Goal: Task Accomplishment & Management: Complete application form

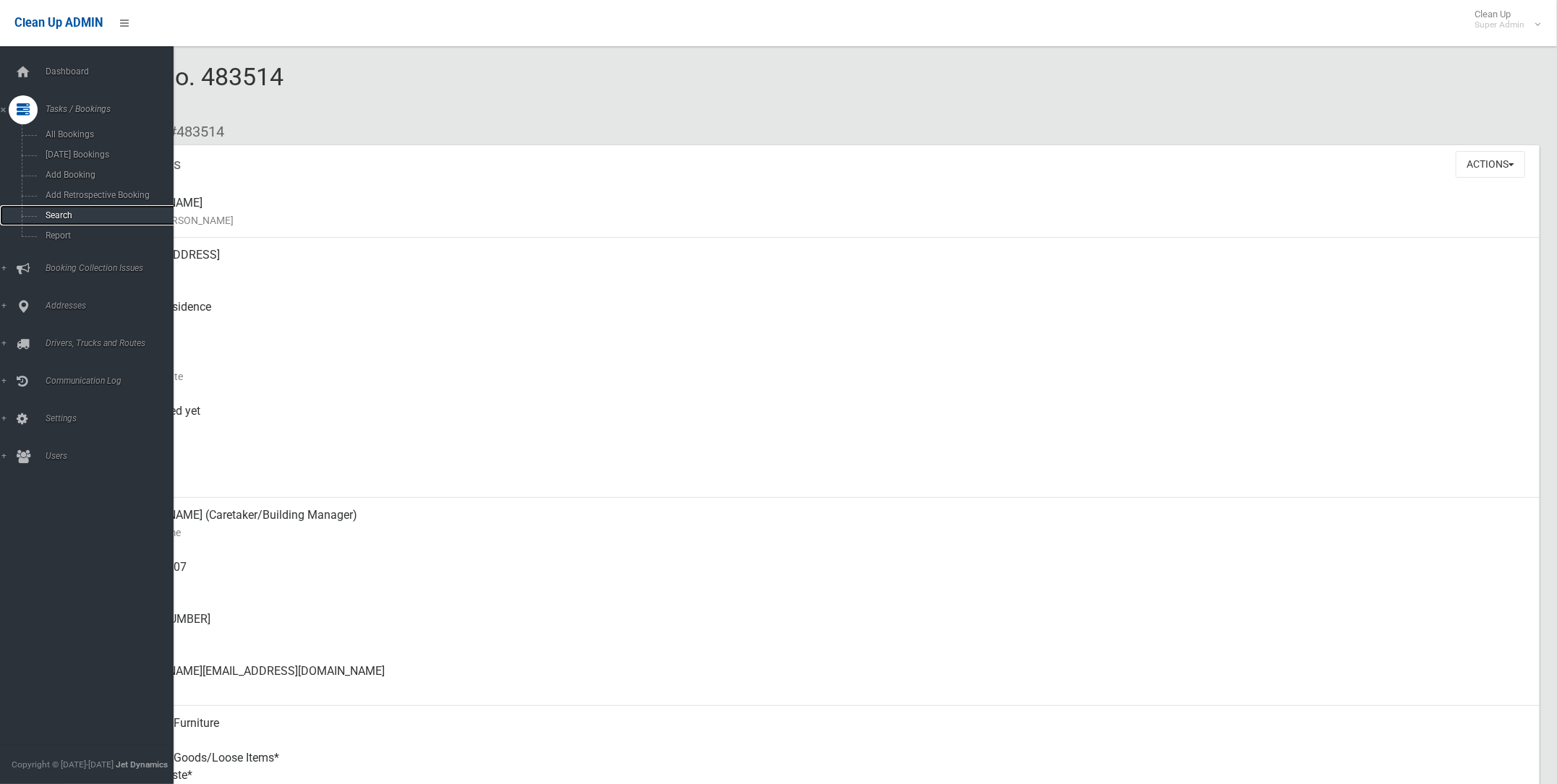
click at [81, 214] on span "Search" at bounding box center [108, 215] width 133 height 10
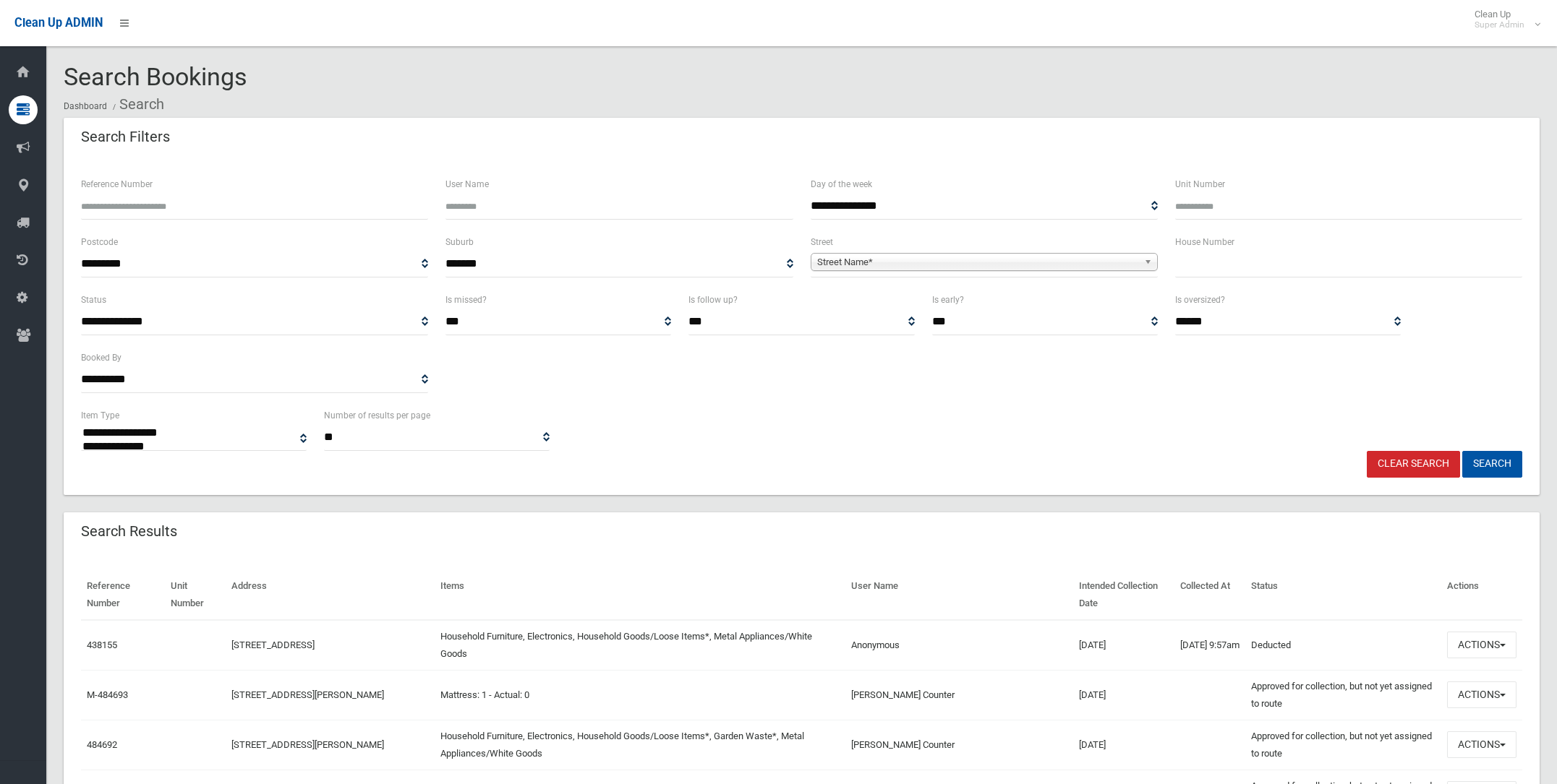
select select
click at [921, 256] on span "Street Name*" at bounding box center [977, 263] width 321 height 17
type input "*******"
click at [877, 298] on li "McCourt Street (WILEY PARK 2195)" at bounding box center [984, 302] width 340 height 18
click at [1185, 259] on input "text" at bounding box center [1348, 264] width 347 height 27
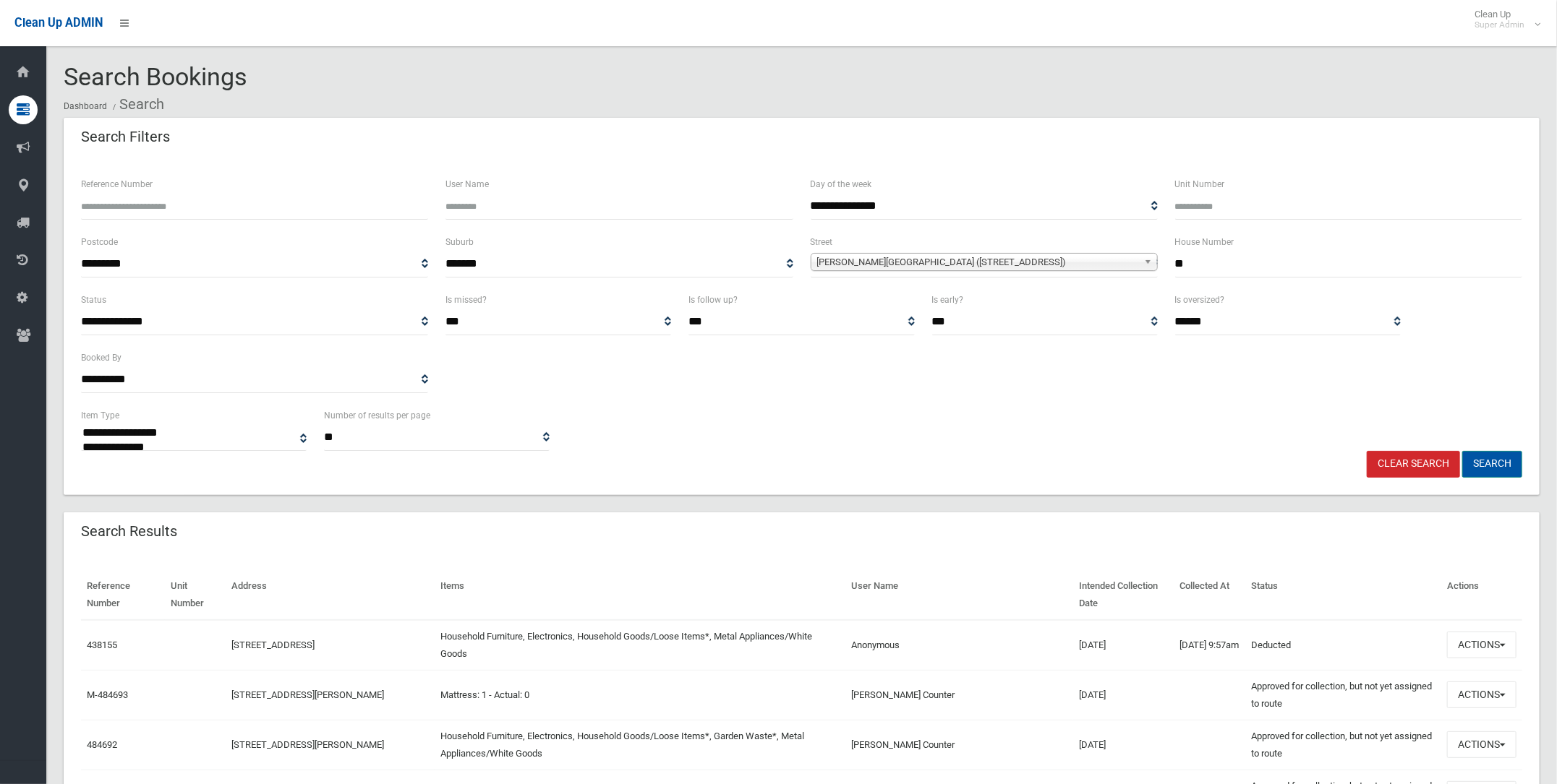
type input "**"
click at [1499, 456] on button "Search" at bounding box center [1492, 464] width 60 height 27
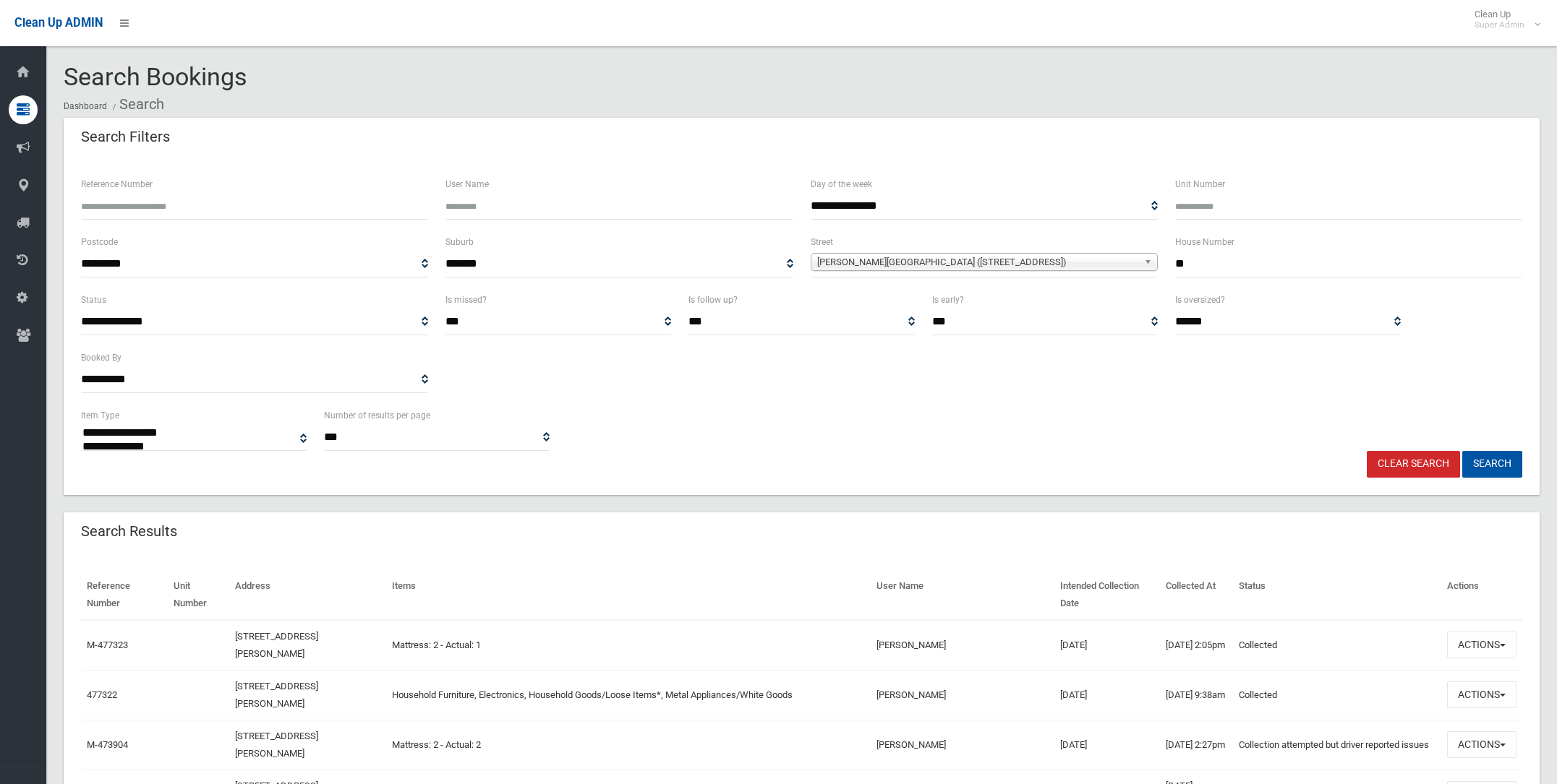
select select
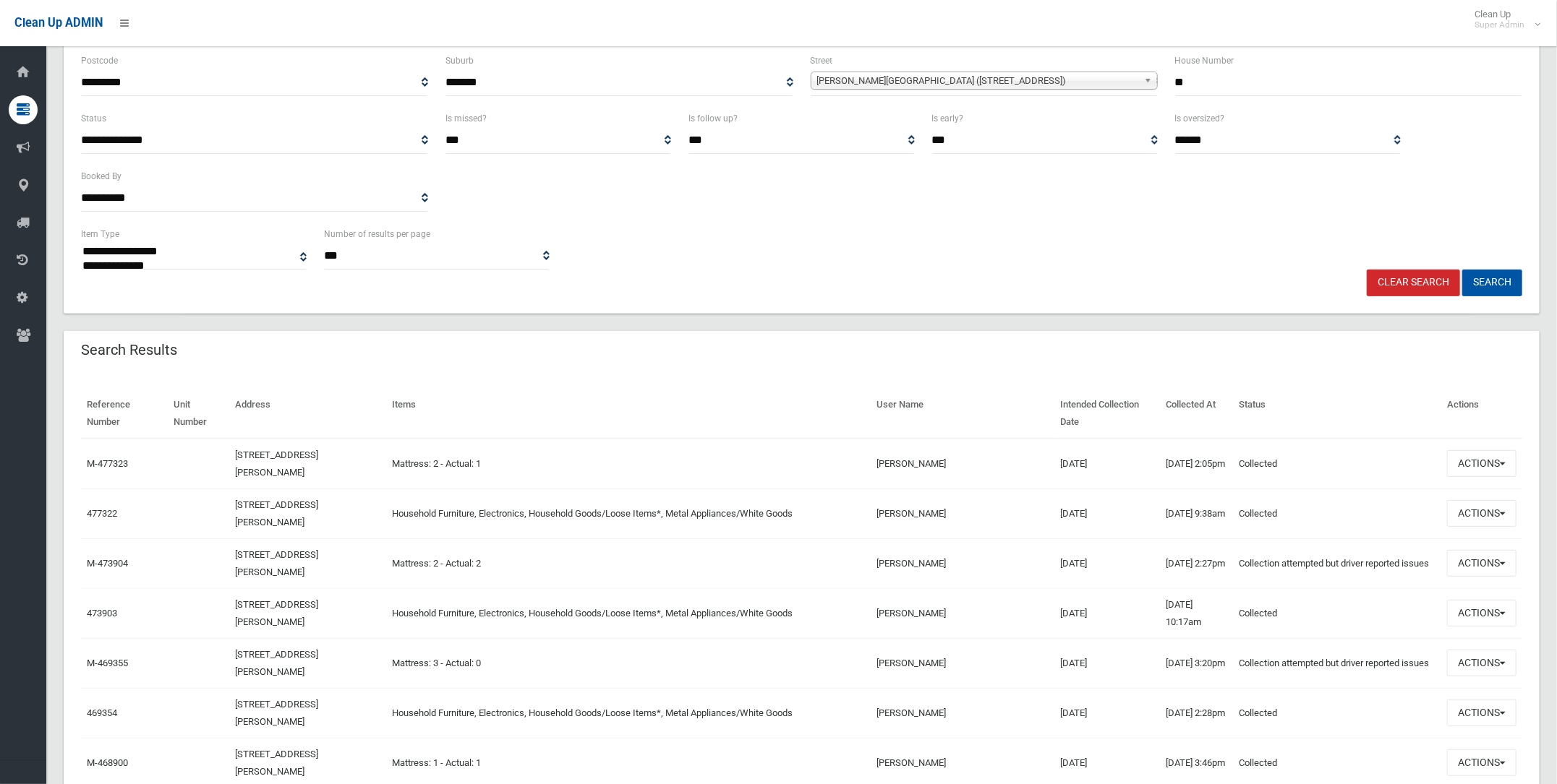
scroll to position [180, 0]
click at [1484, 459] on button "Actions" at bounding box center [1481, 465] width 69 height 27
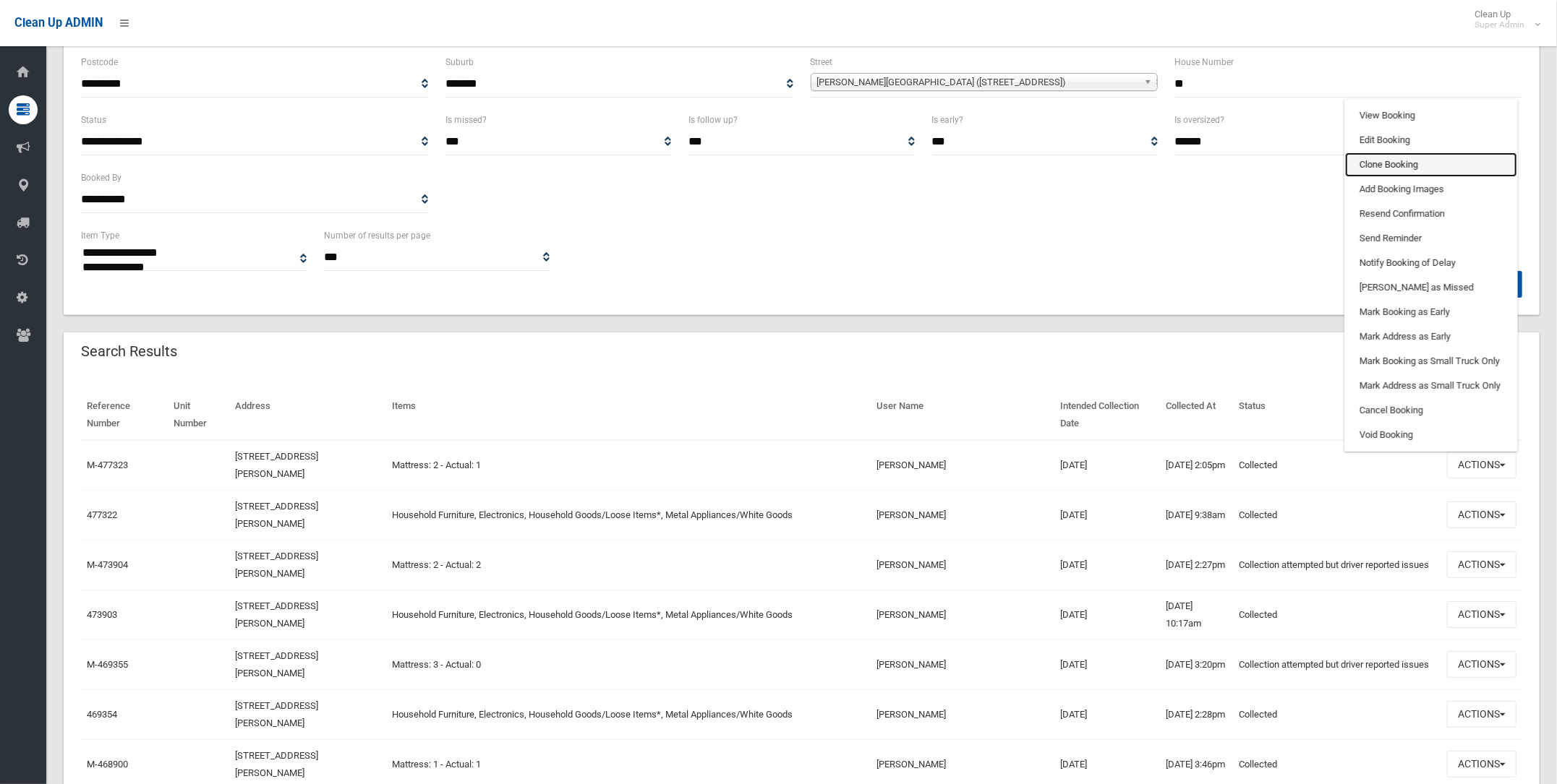
click at [1372, 156] on link "Clone Booking" at bounding box center [1431, 164] width 172 height 25
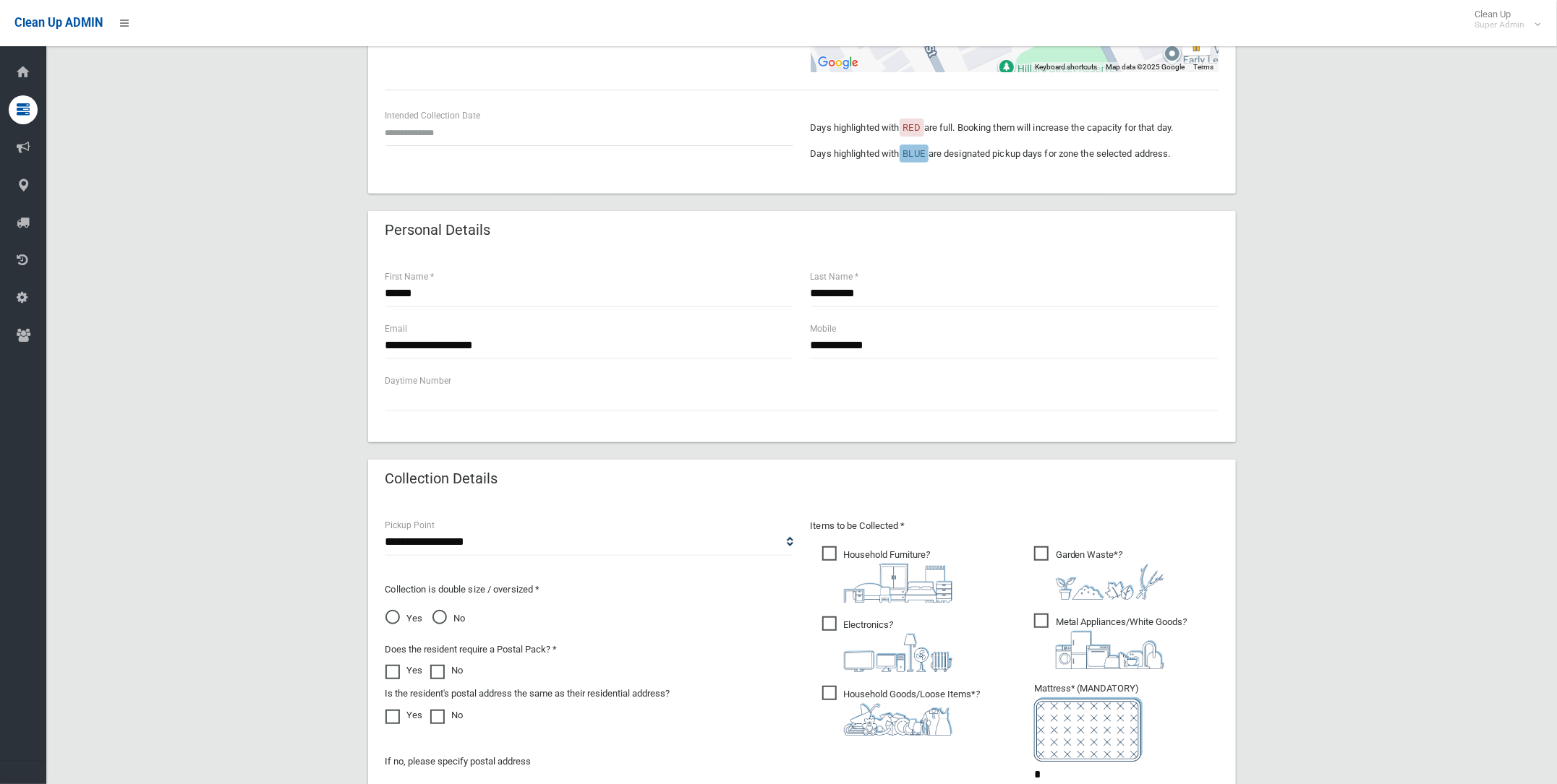
scroll to position [180, 0]
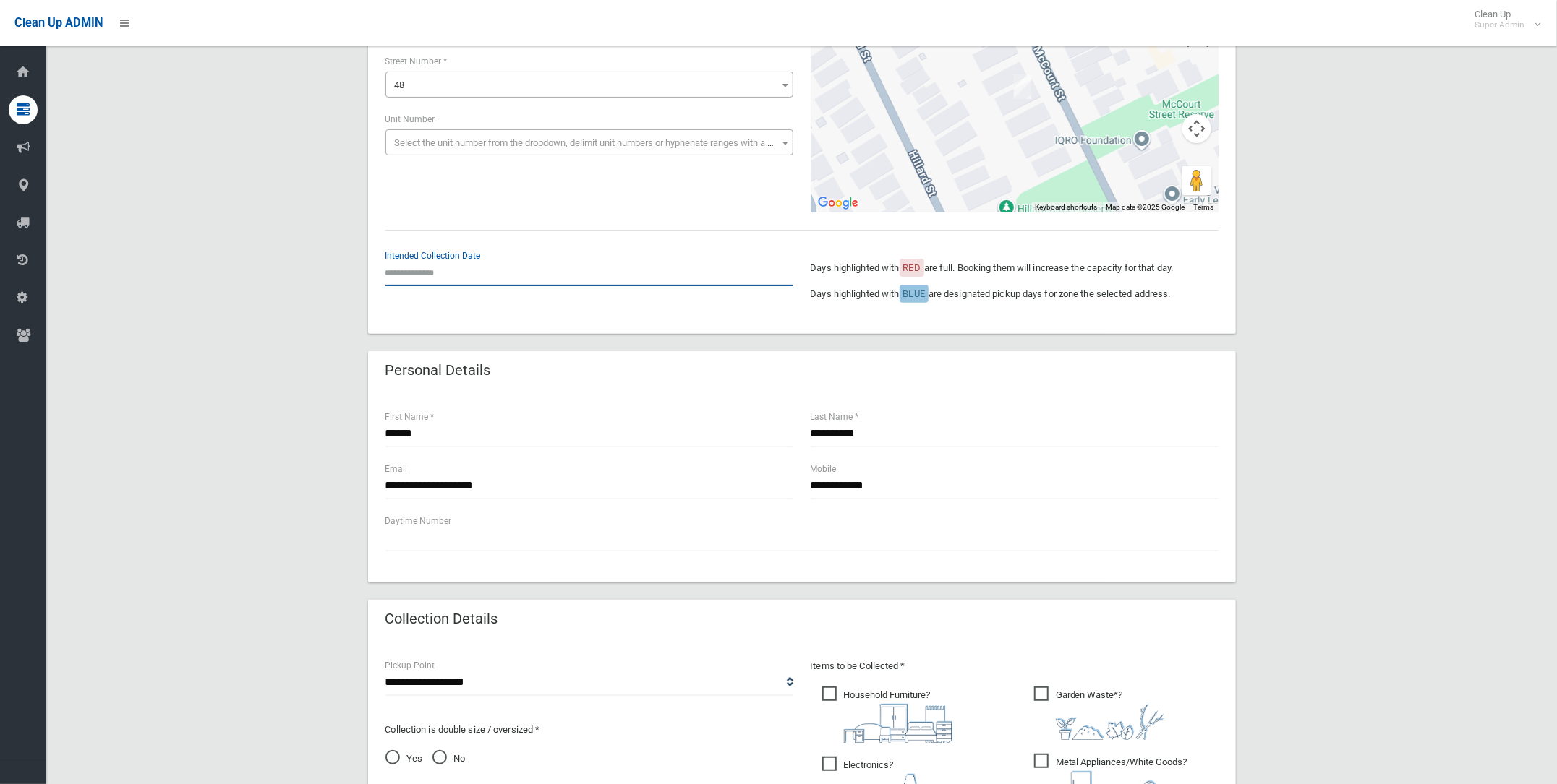
click at [440, 263] on input "text" at bounding box center [589, 273] width 408 height 27
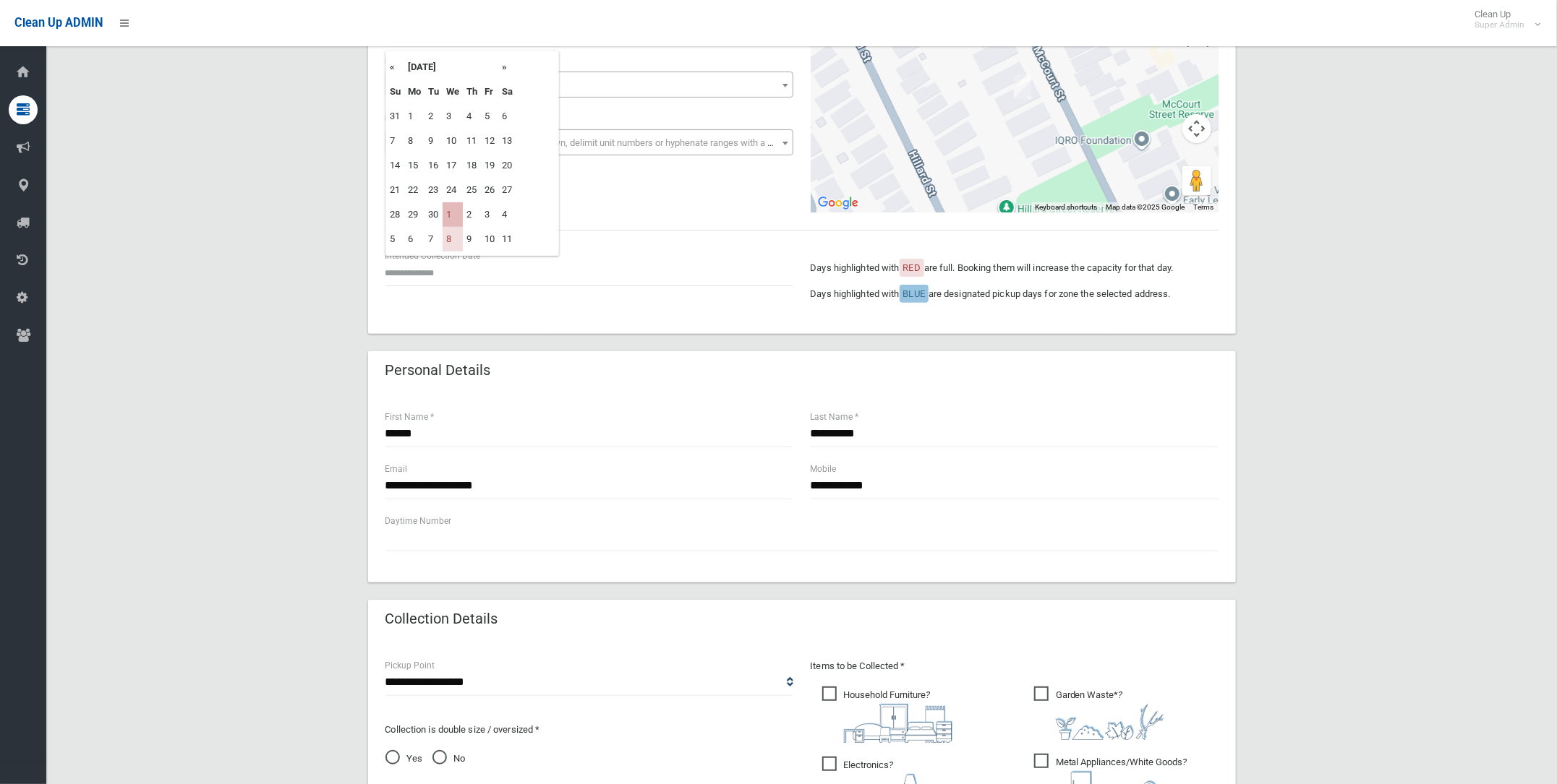
click at [449, 208] on td "1" at bounding box center [452, 214] width 20 height 25
type input "**********"
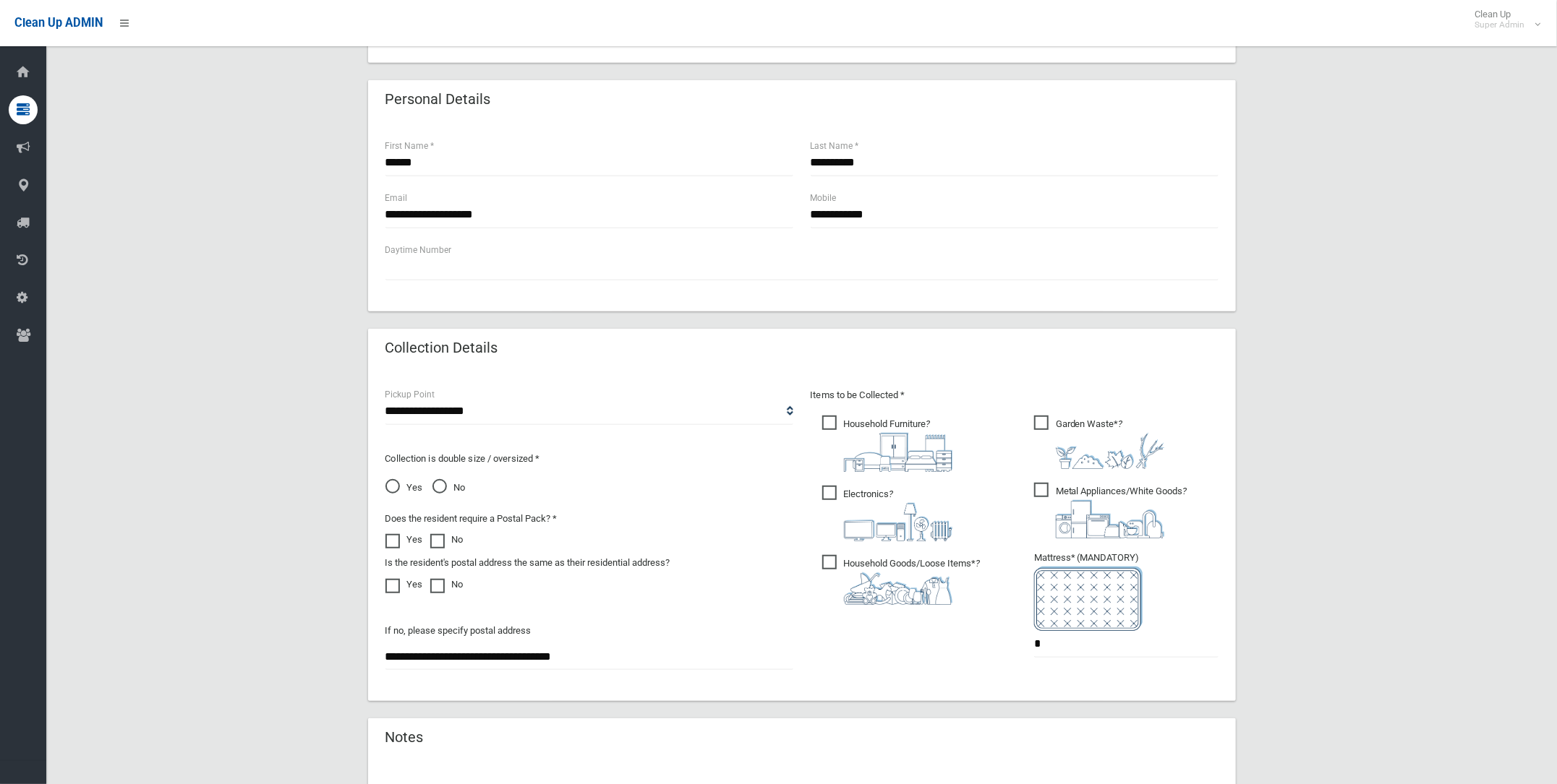
click at [830, 417] on span "Household Furniture ?" at bounding box center [887, 444] width 130 height 56
click at [833, 489] on span "Electronics ?" at bounding box center [887, 513] width 130 height 56
click at [831, 561] on span "Household Goods/Loose Items* ?" at bounding box center [900, 579] width 158 height 50
click at [1040, 487] on span "Metal Appliances/White Goods ?" at bounding box center [1110, 510] width 153 height 56
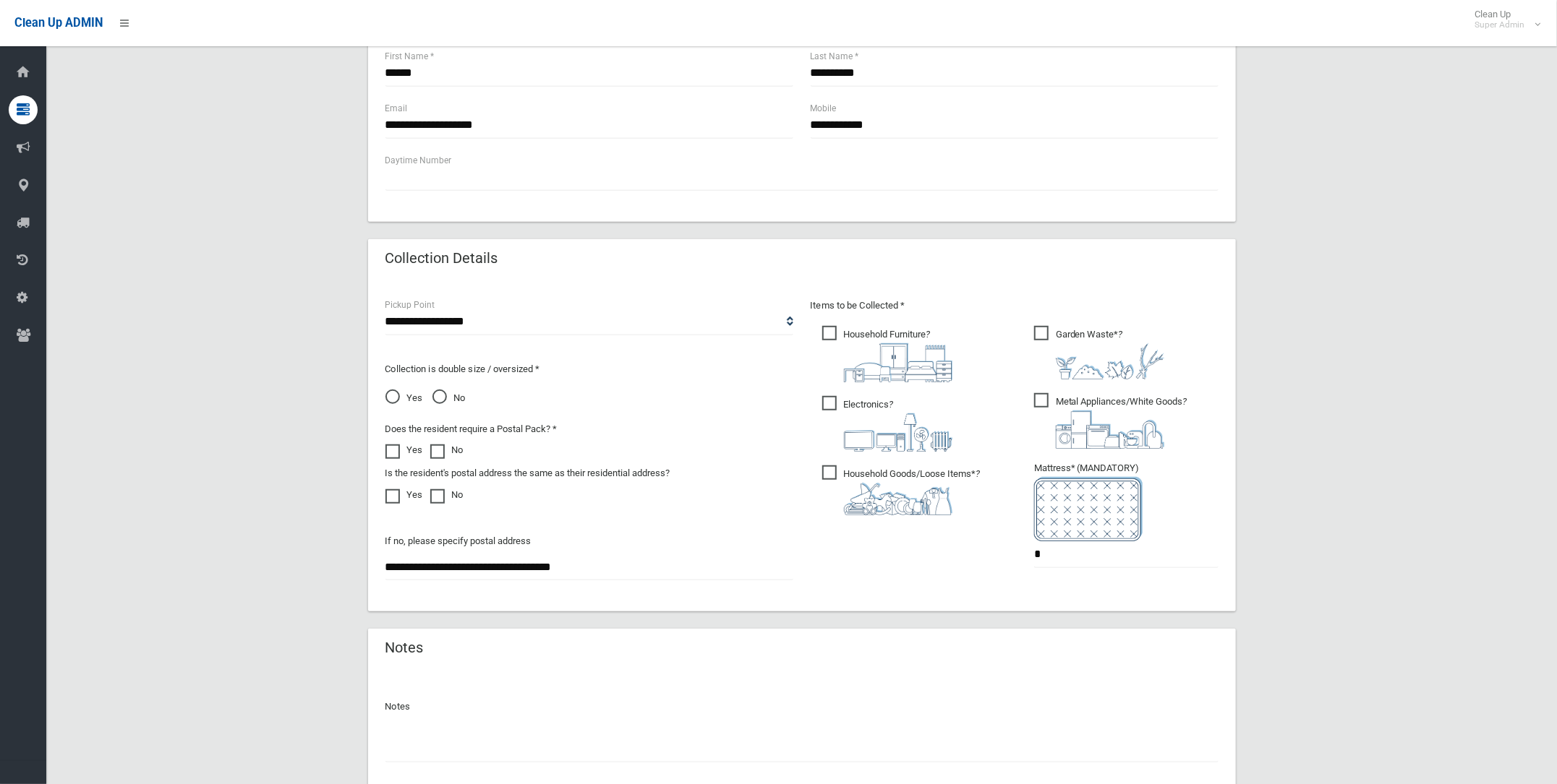
scroll to position [644, 0]
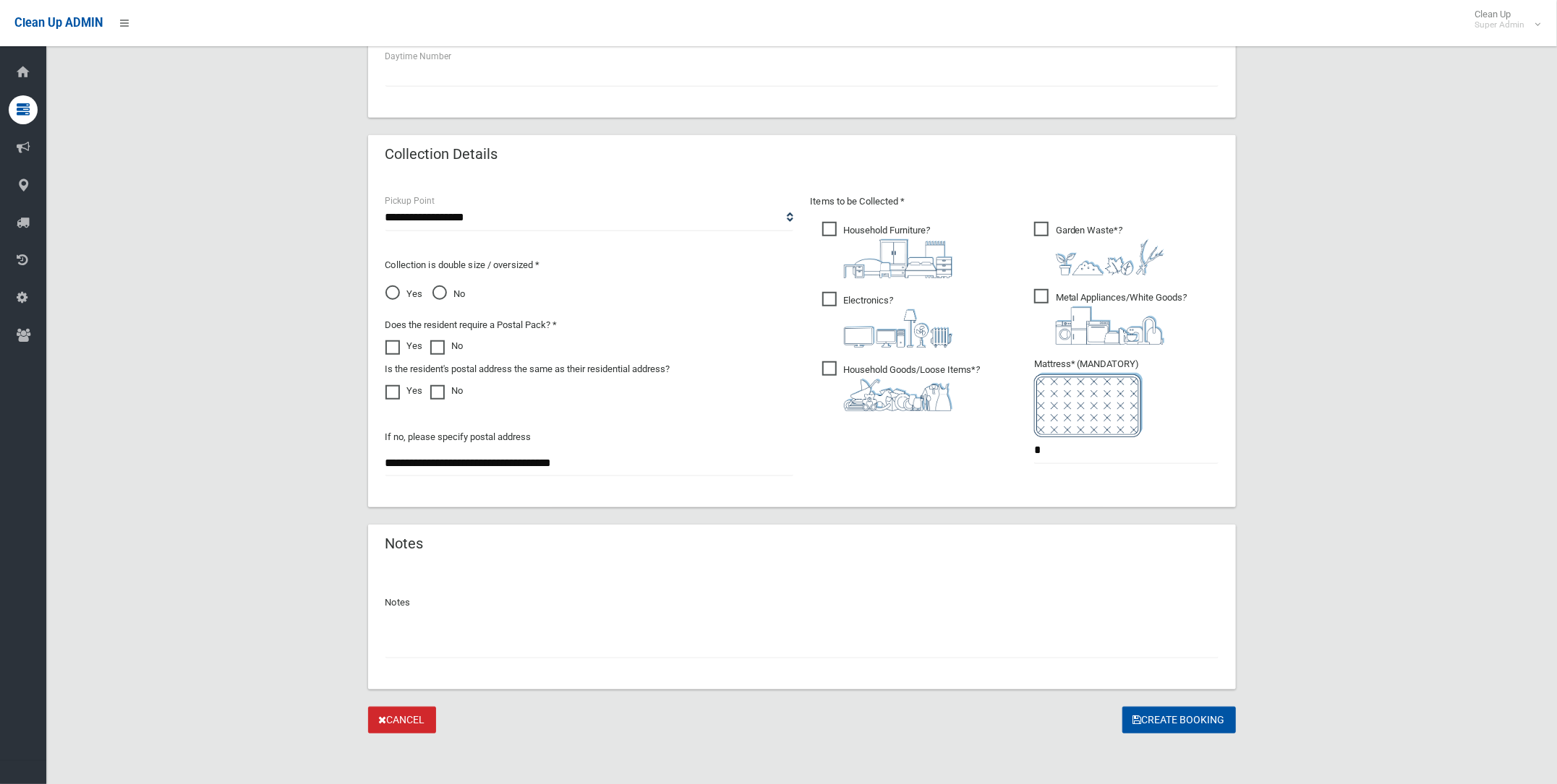
click at [487, 648] on input "text" at bounding box center [801, 645] width 833 height 27
type input "**********"
click at [1202, 718] on button "Create Booking" at bounding box center [1178, 721] width 114 height 27
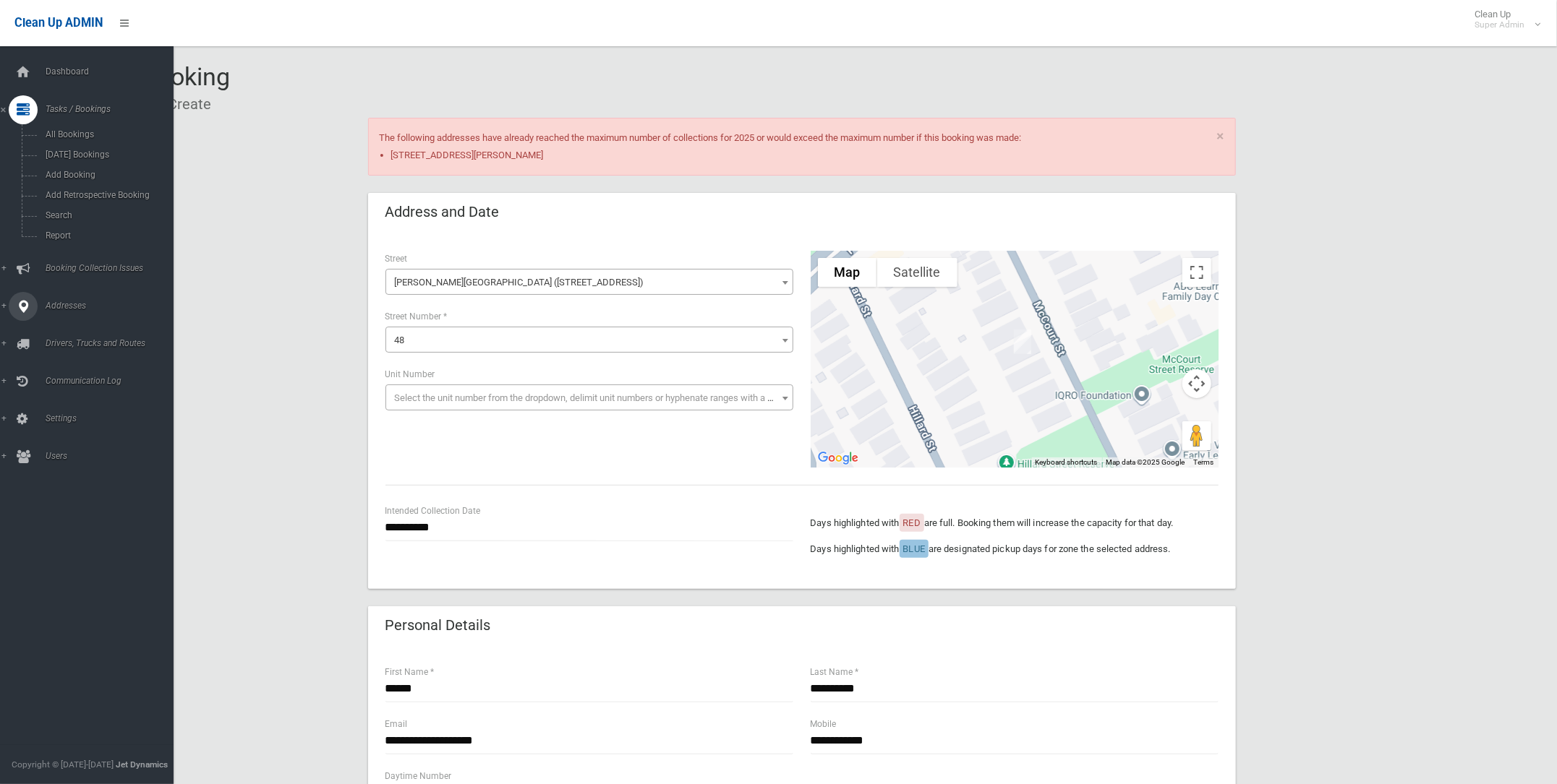
click at [70, 306] on span "Addresses" at bounding box center [114, 306] width 146 height 10
click at [83, 206] on span "All Addresses" at bounding box center [108, 209] width 133 height 10
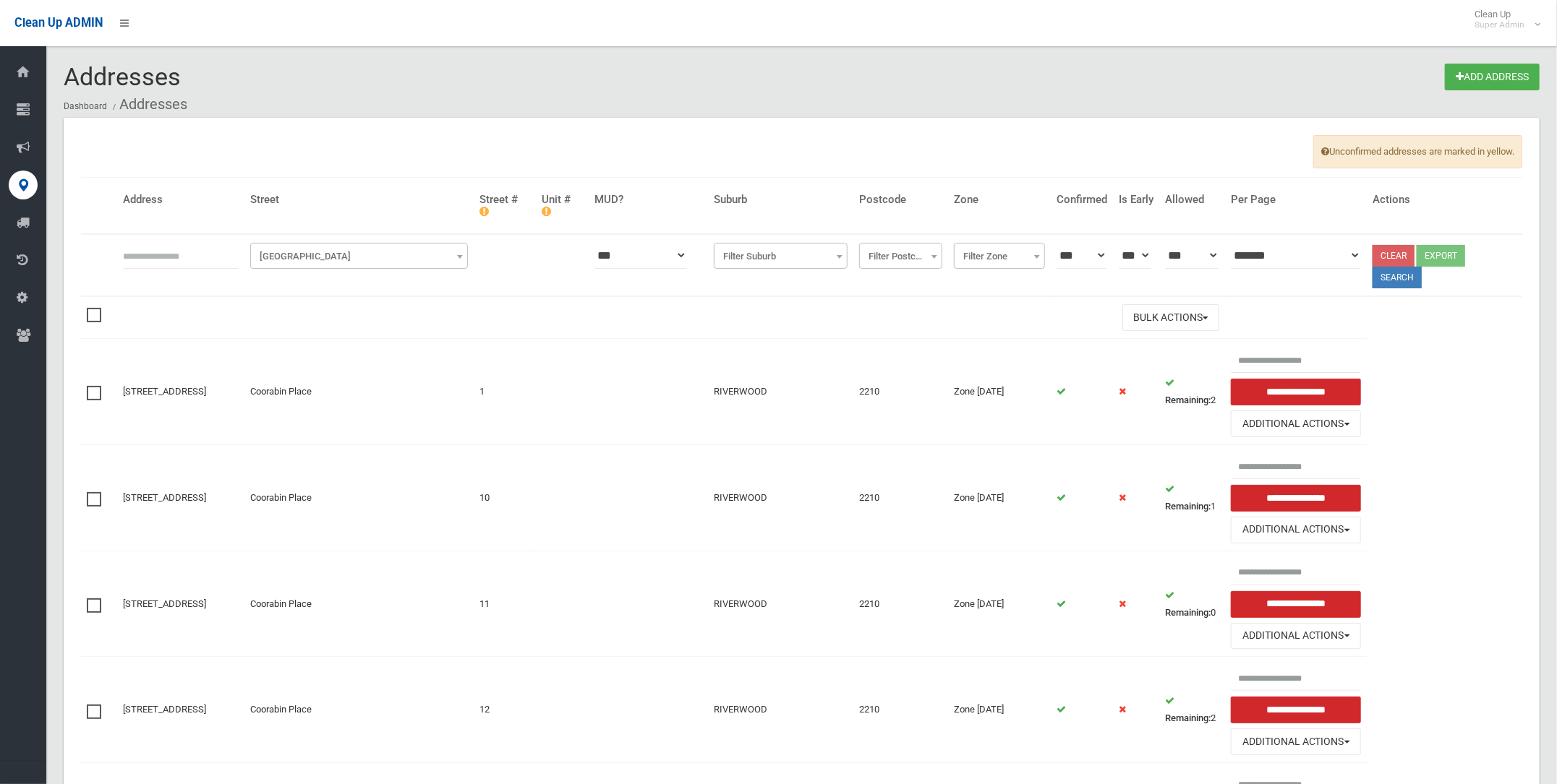
click at [384, 259] on span "Filter Street" at bounding box center [359, 256] width 210 height 20
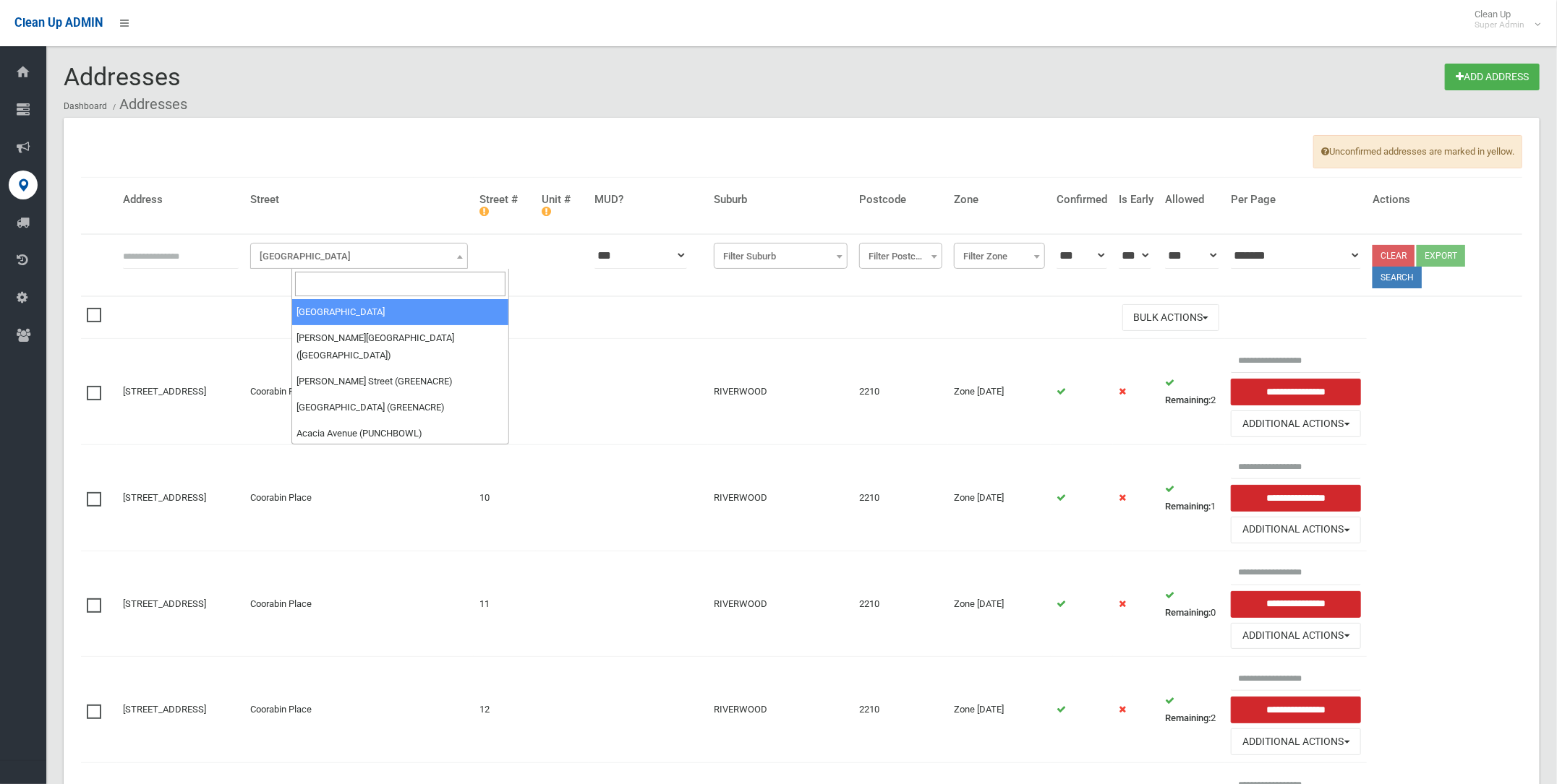
click at [365, 278] on input "search" at bounding box center [400, 283] width 210 height 25
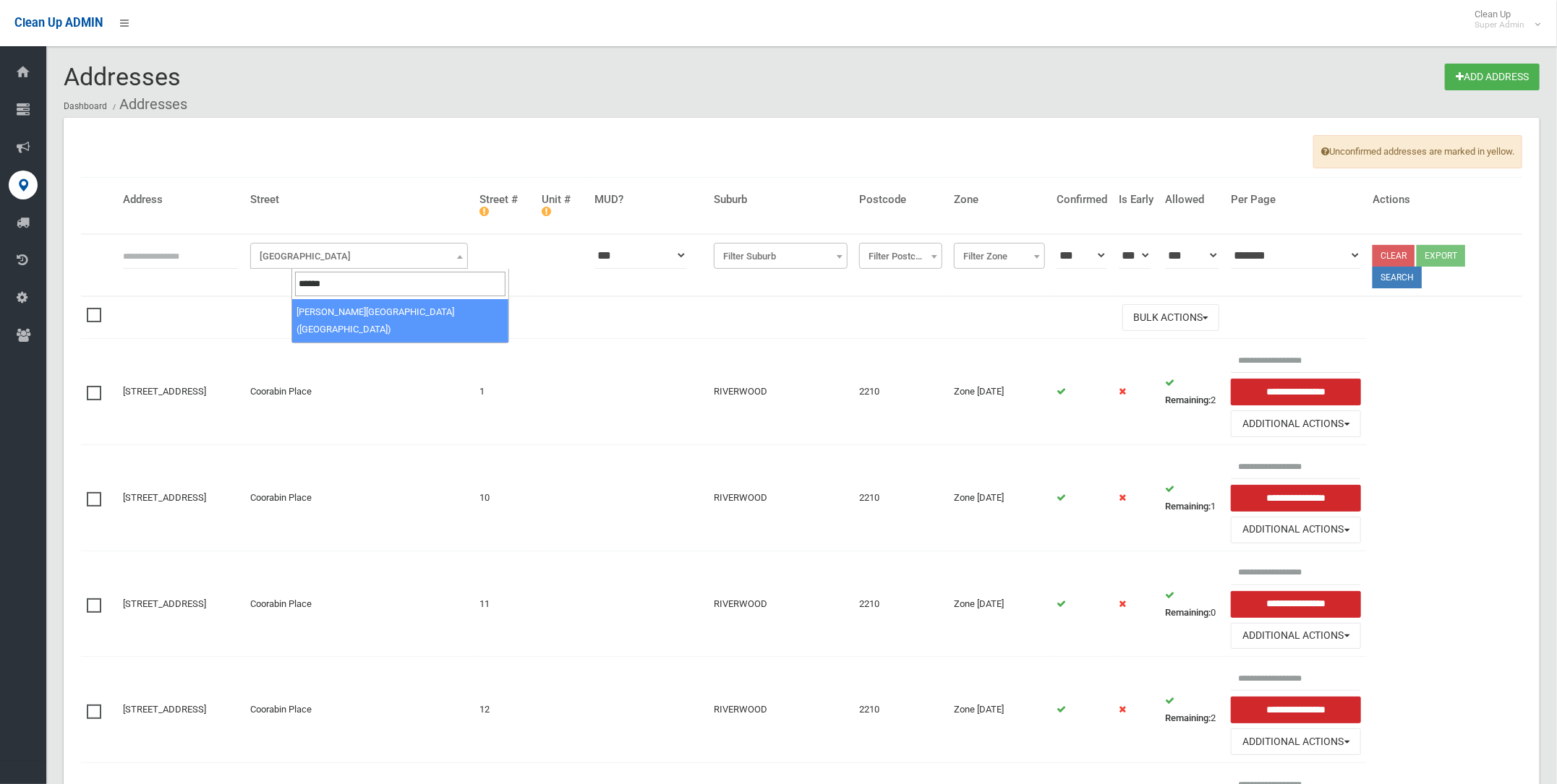
type input "*******"
select select "***"
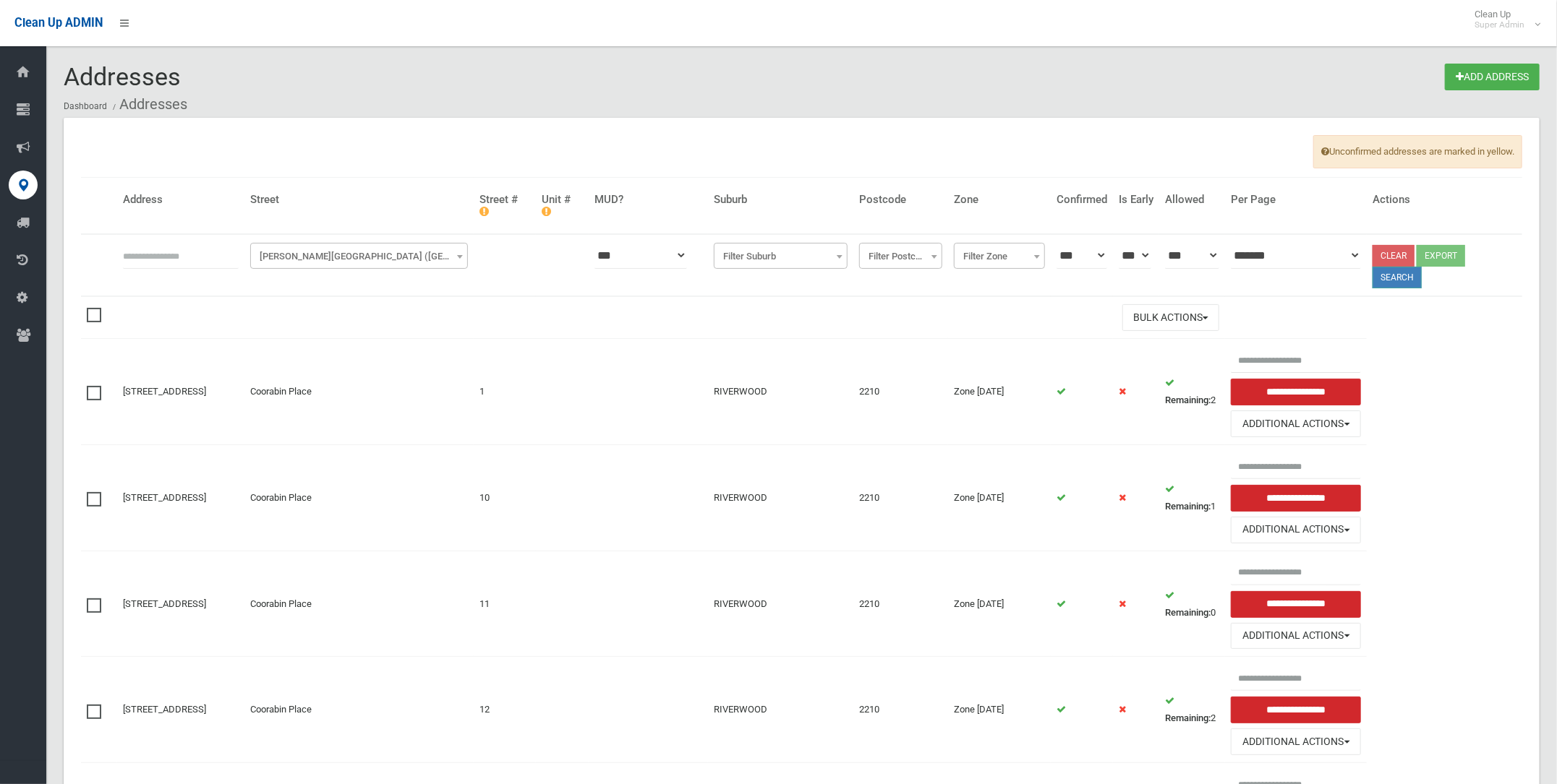
click at [1421, 277] on button "Search" at bounding box center [1397, 277] width 49 height 21
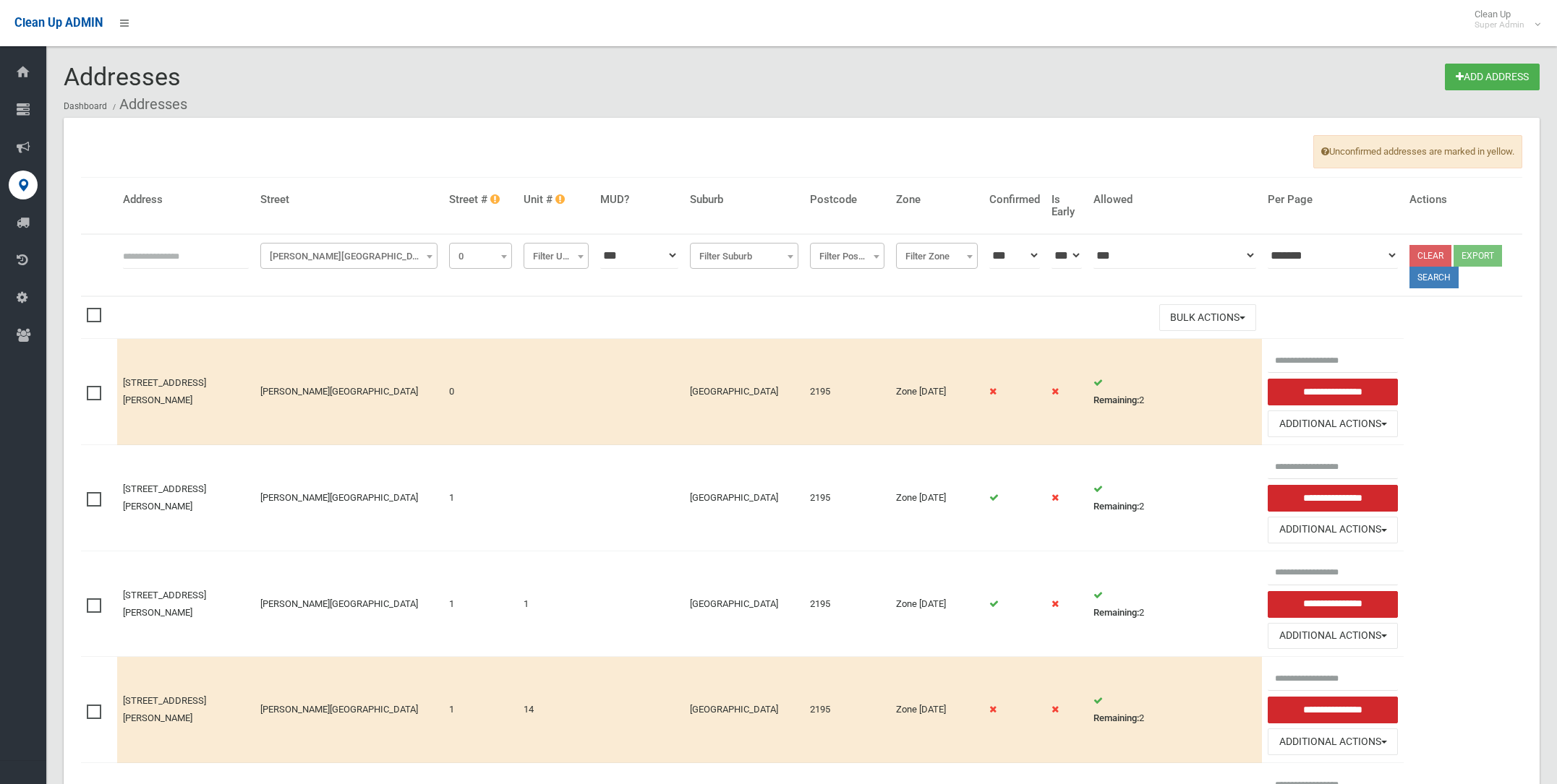
select select "*"
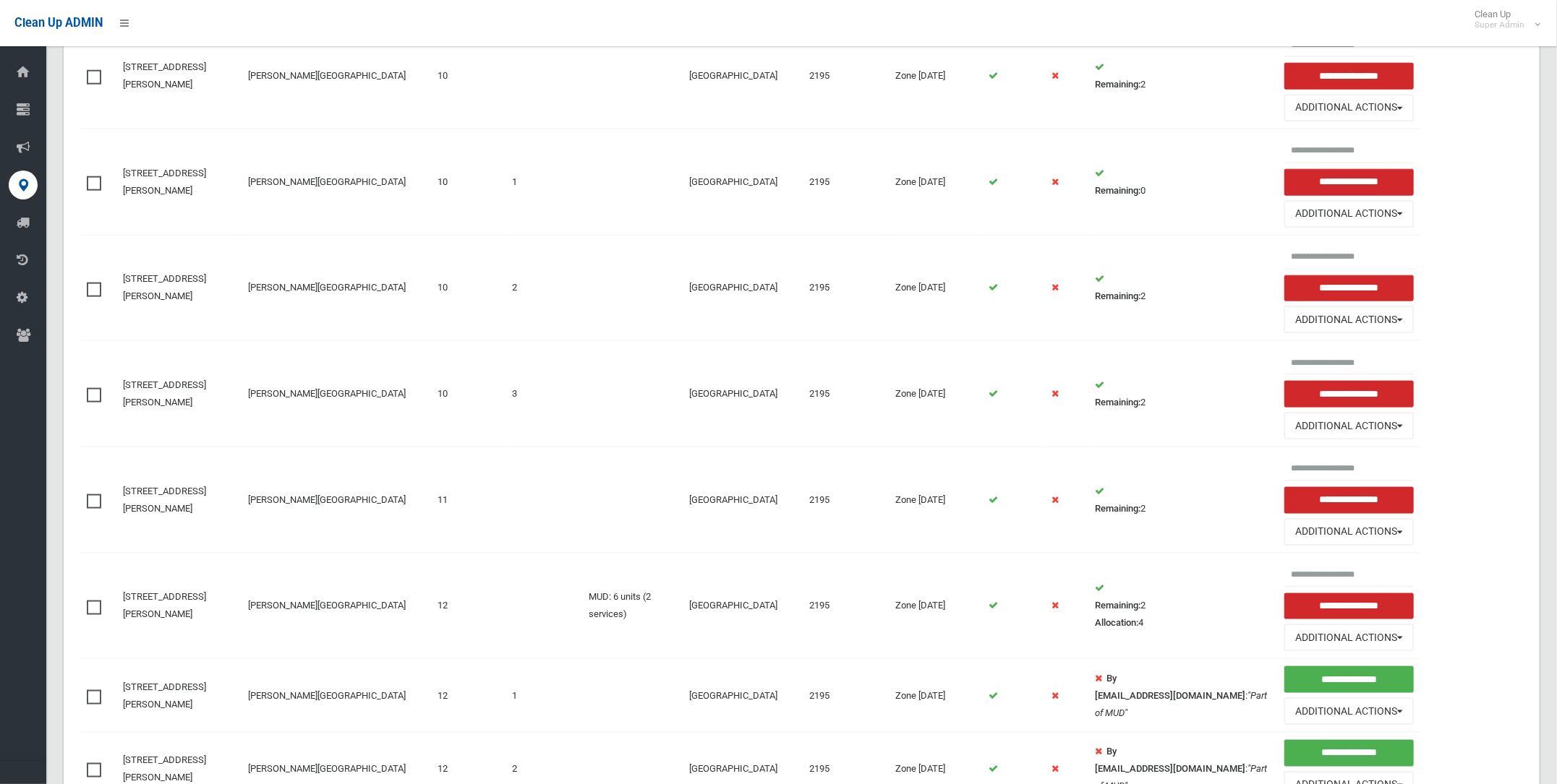
scroll to position [1235, 0]
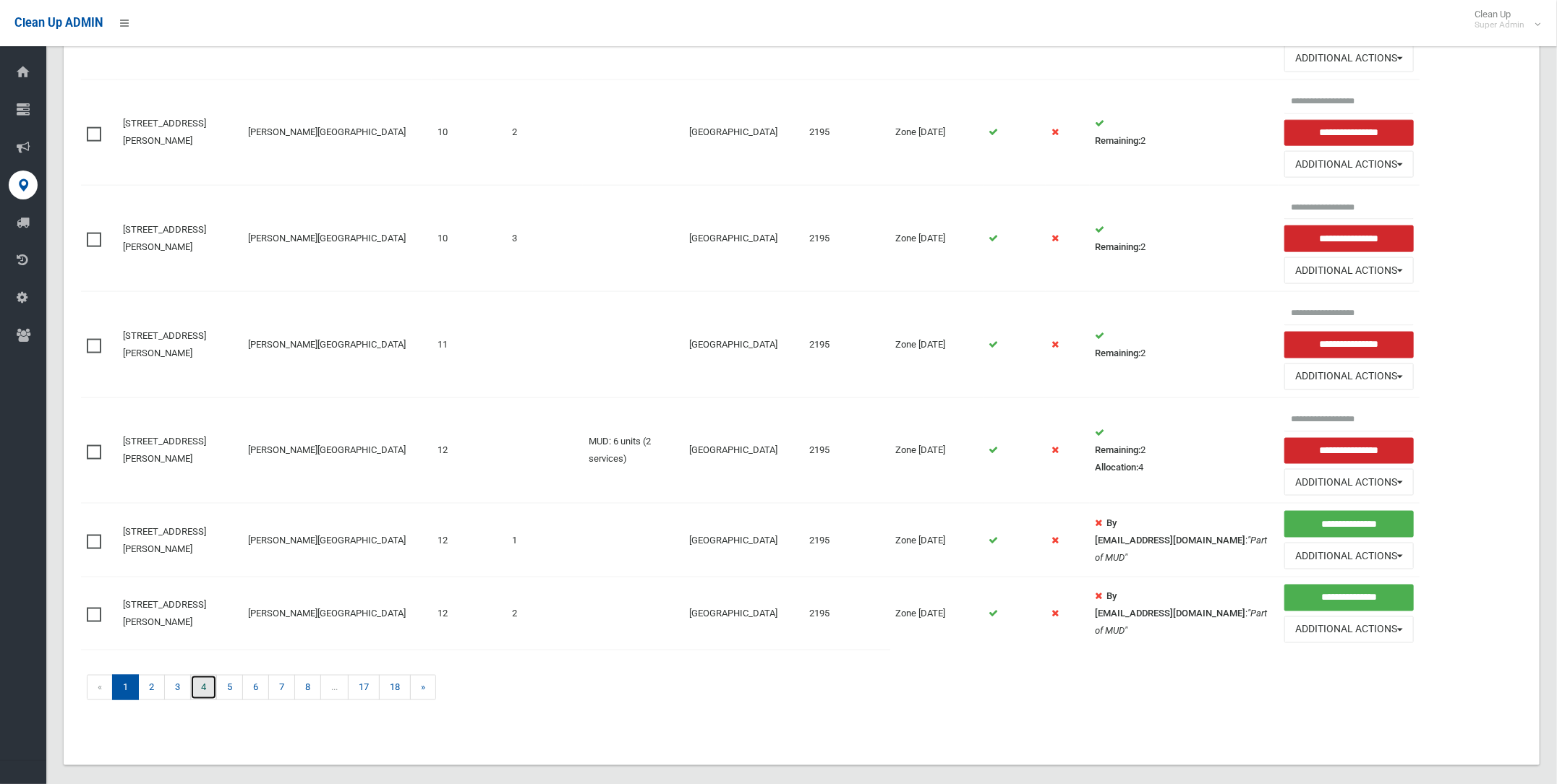
click at [203, 675] on link "4" at bounding box center [204, 688] width 27 height 25
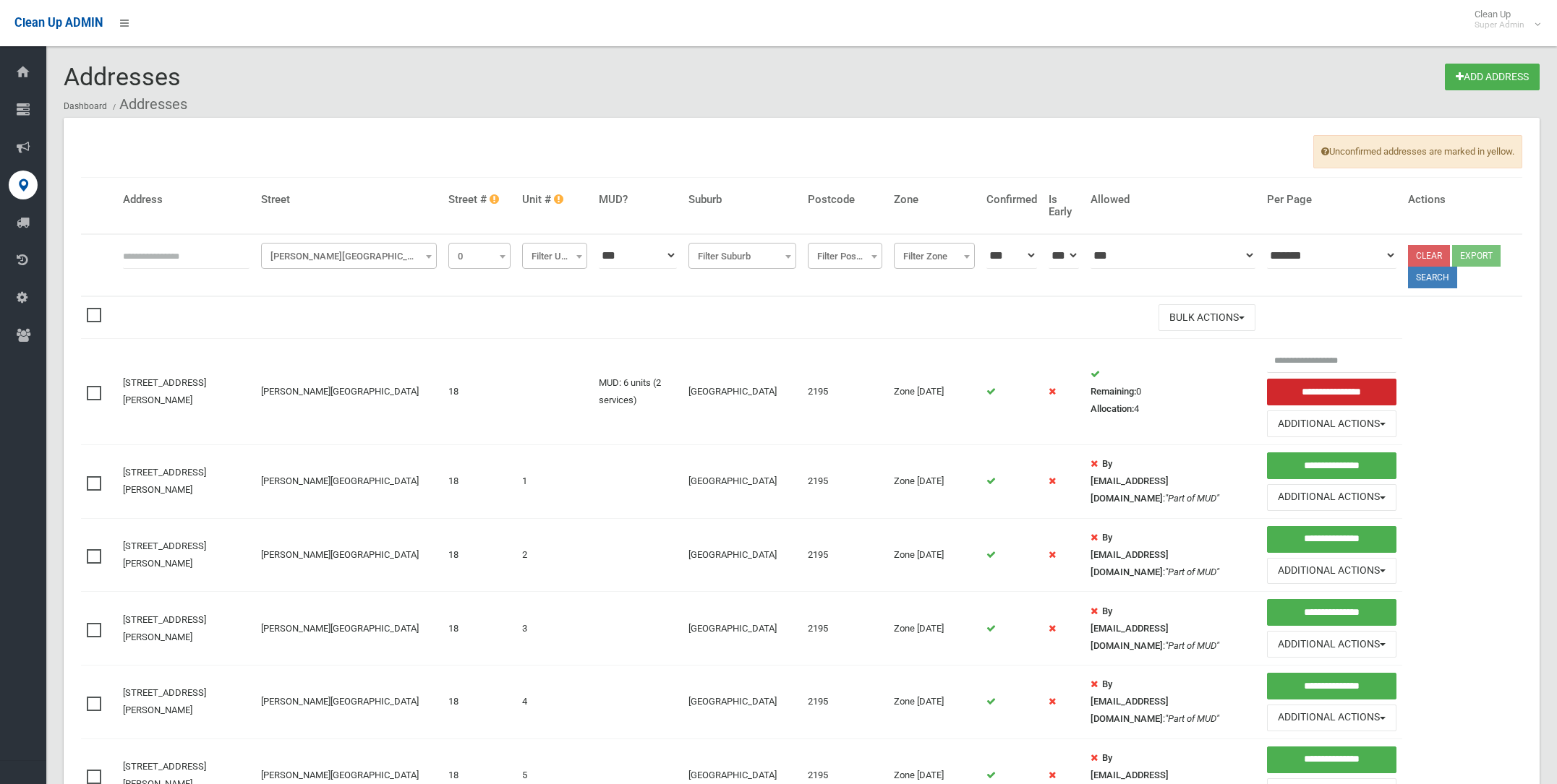
select select "*"
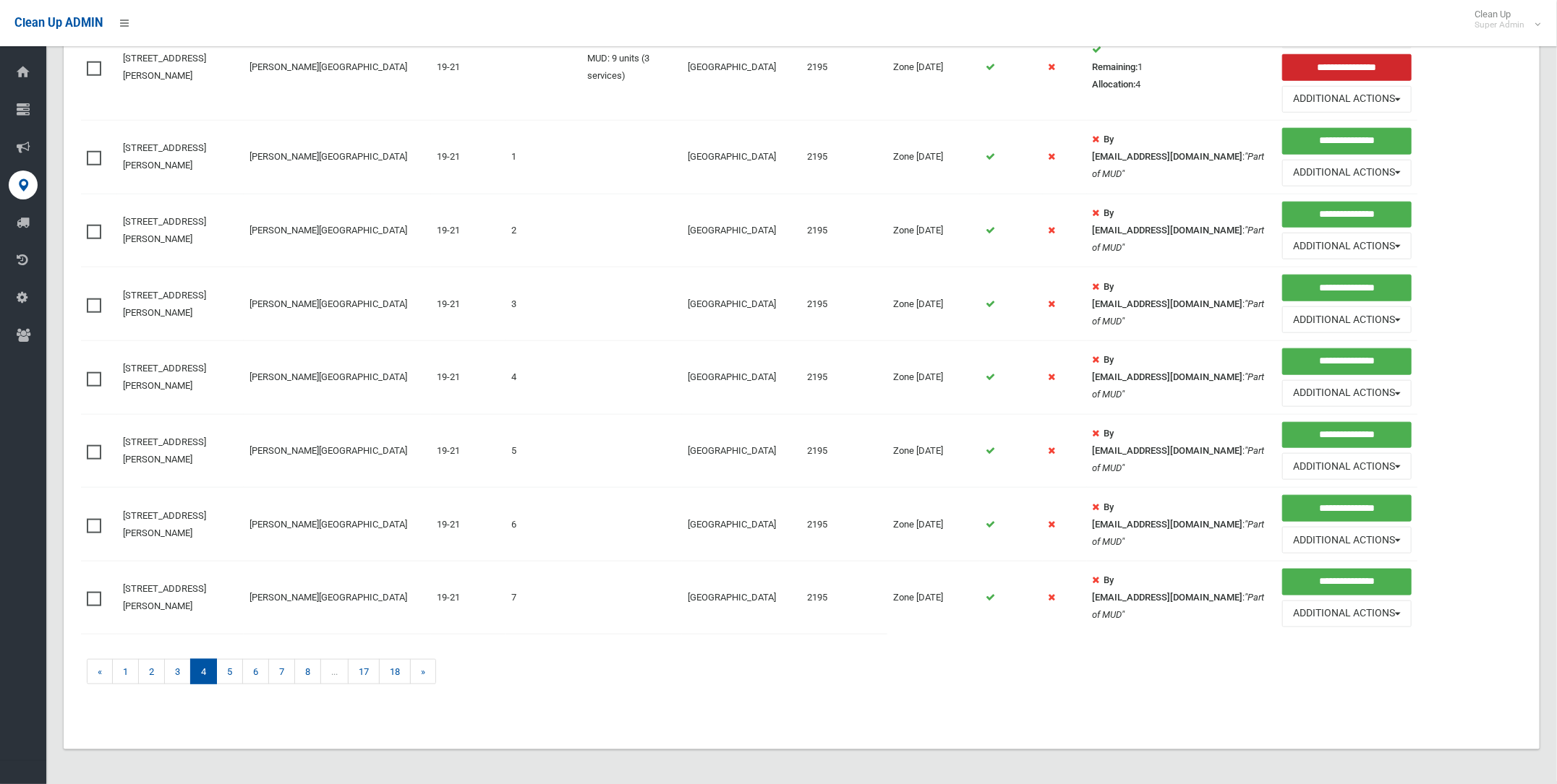
scroll to position [878, 0]
click at [306, 671] on link "8" at bounding box center [308, 672] width 27 height 25
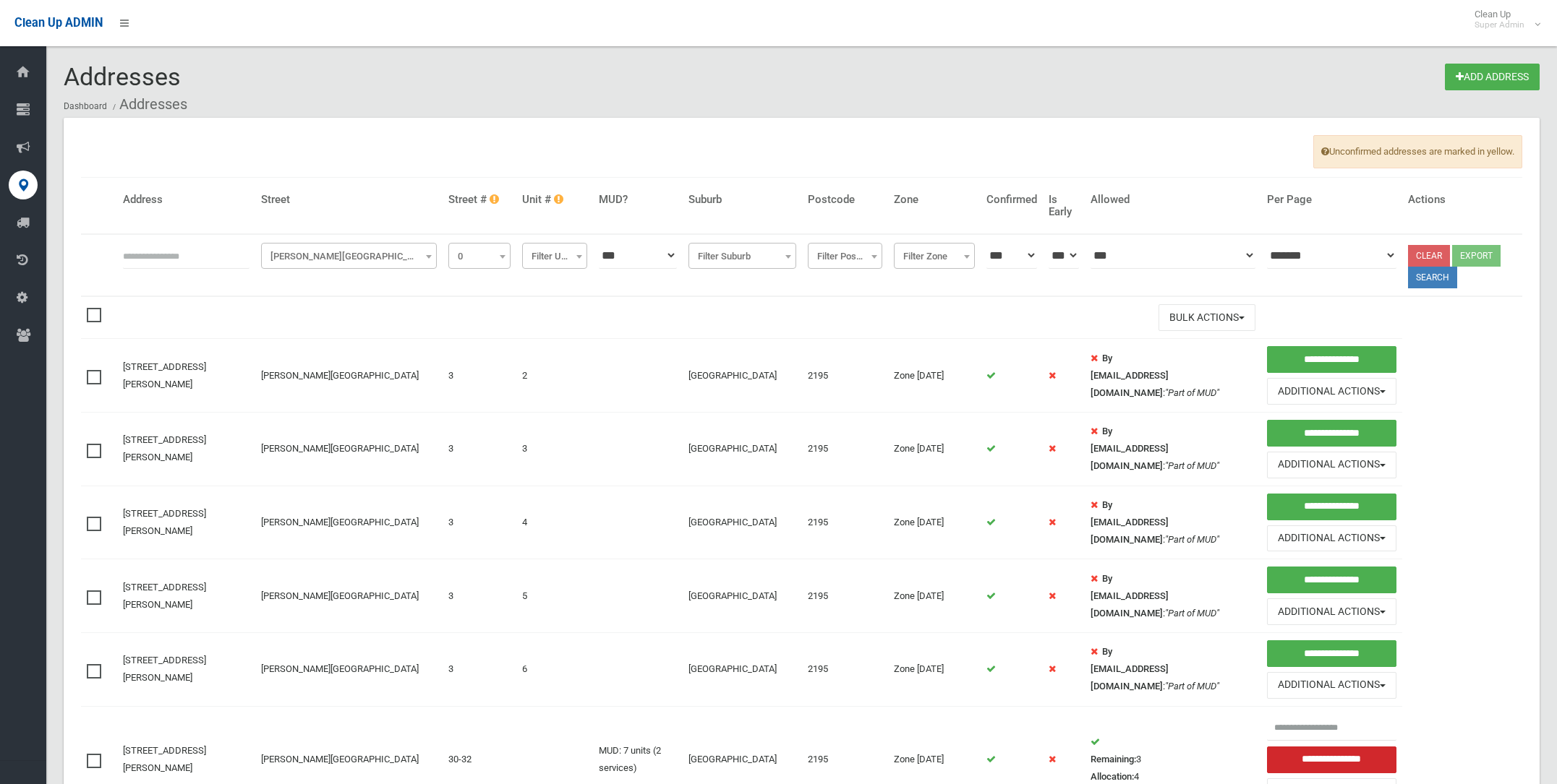
select select "*"
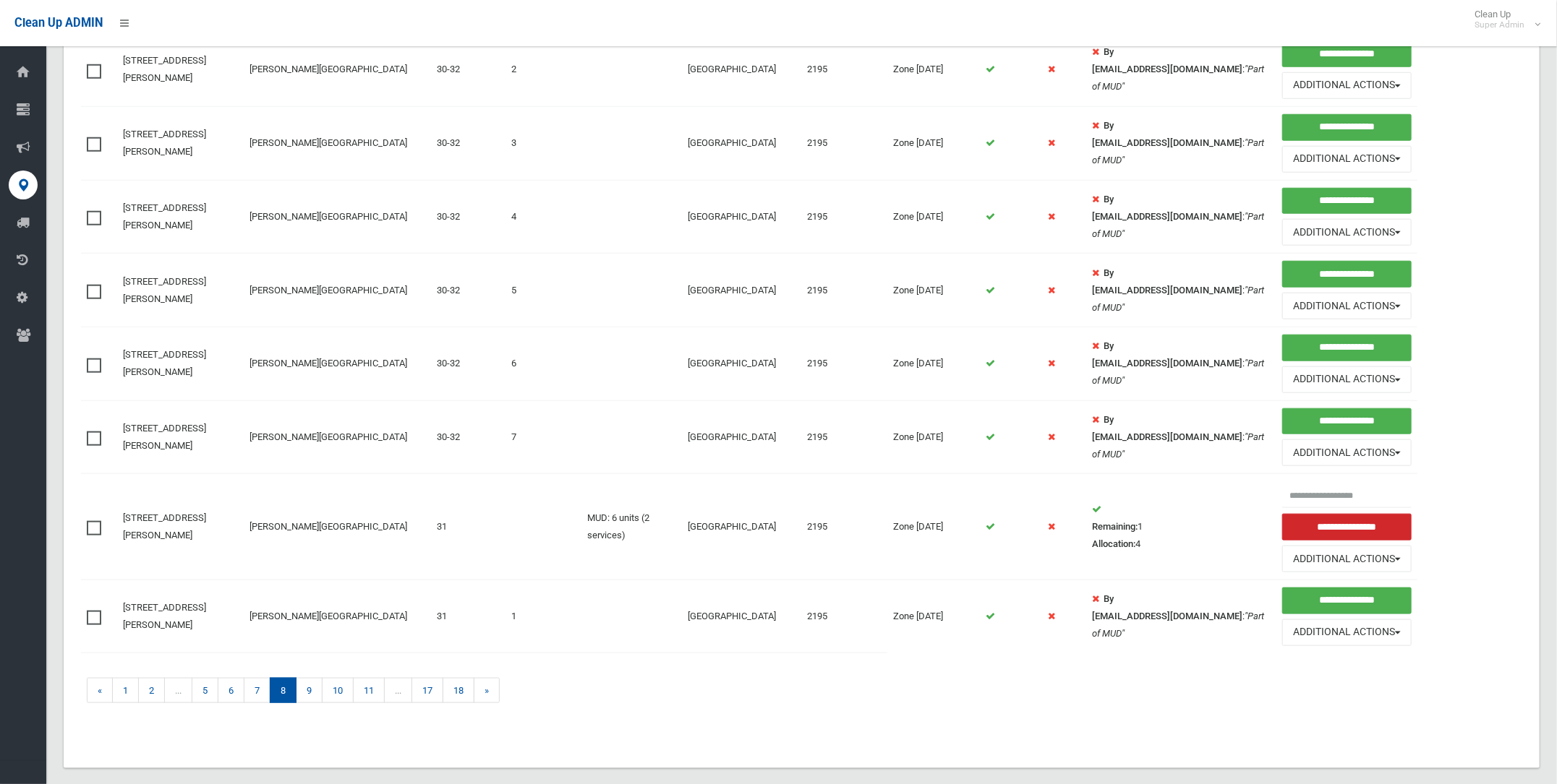
scroll to position [878, 0]
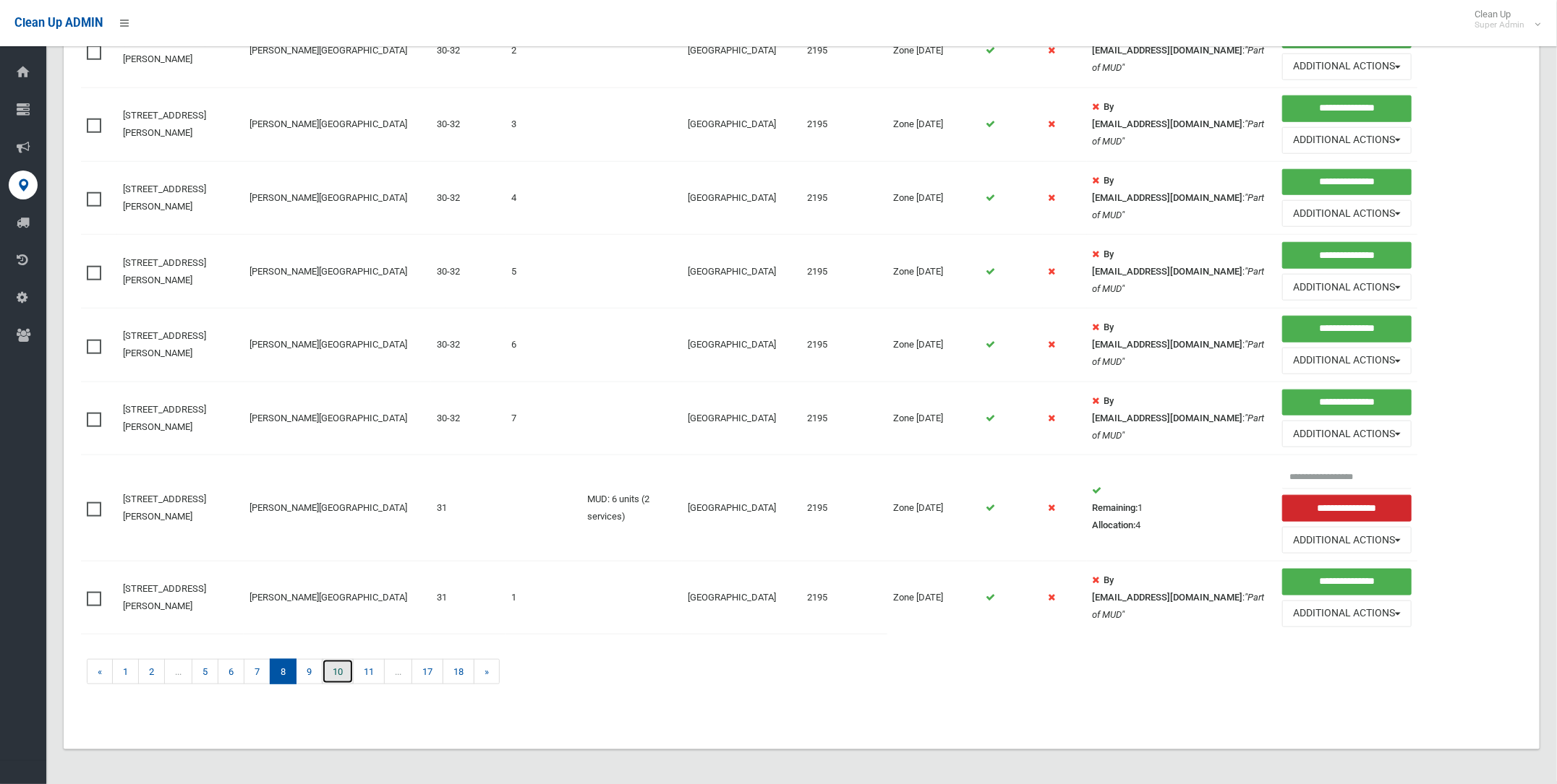
click at [343, 673] on link "10" at bounding box center [337, 672] width 32 height 25
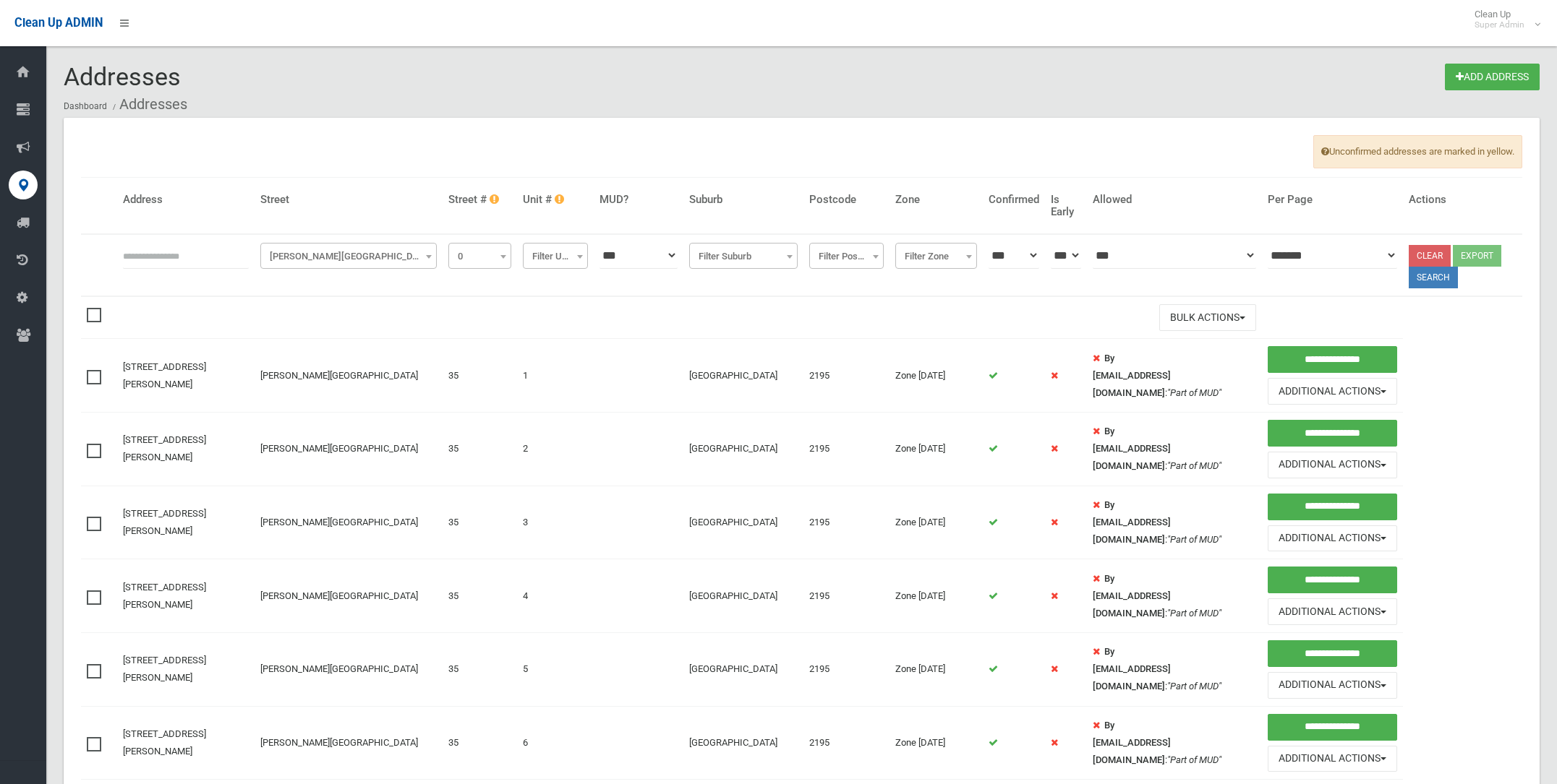
select select "*"
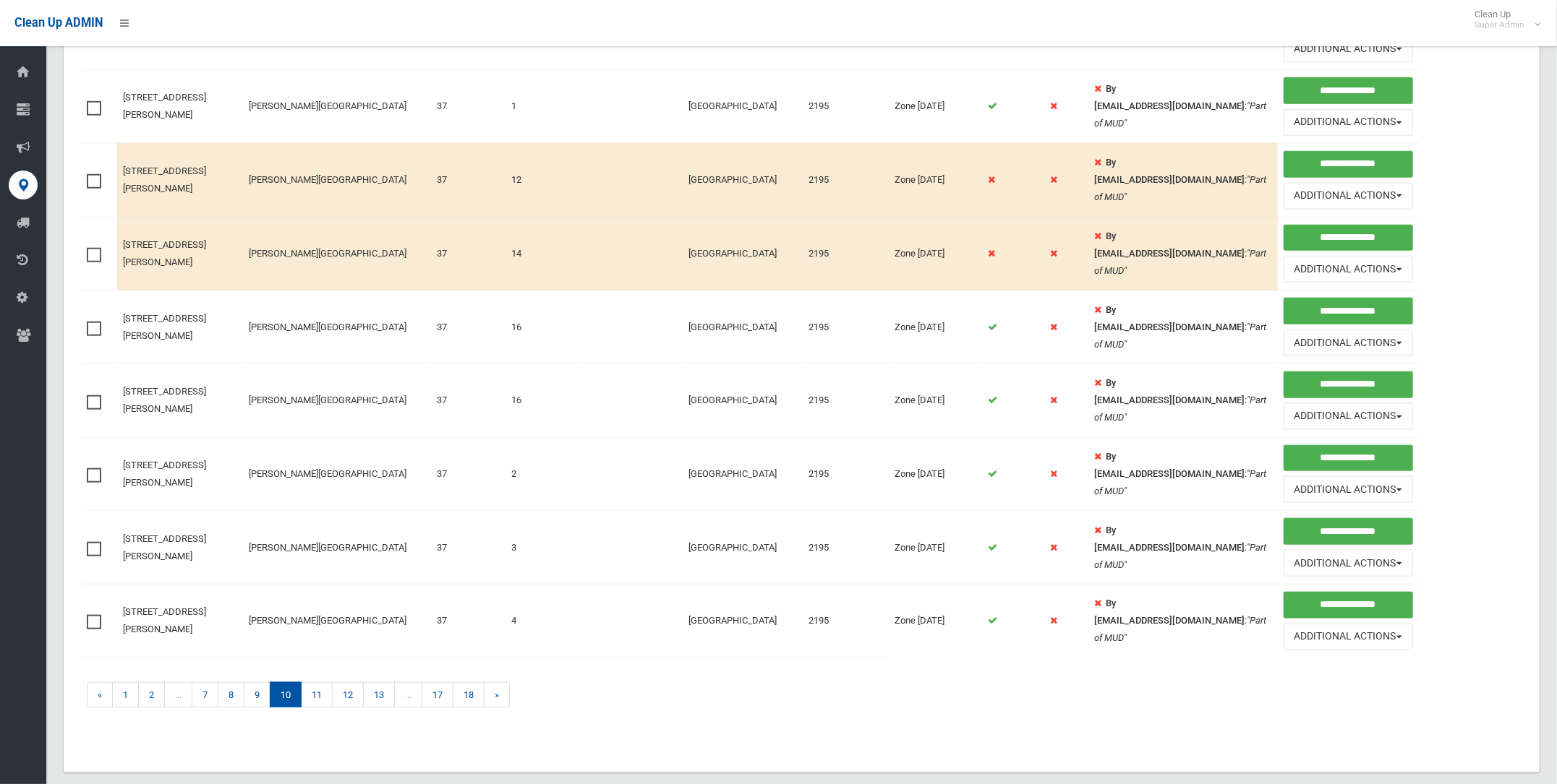
scroll to position [845, 0]
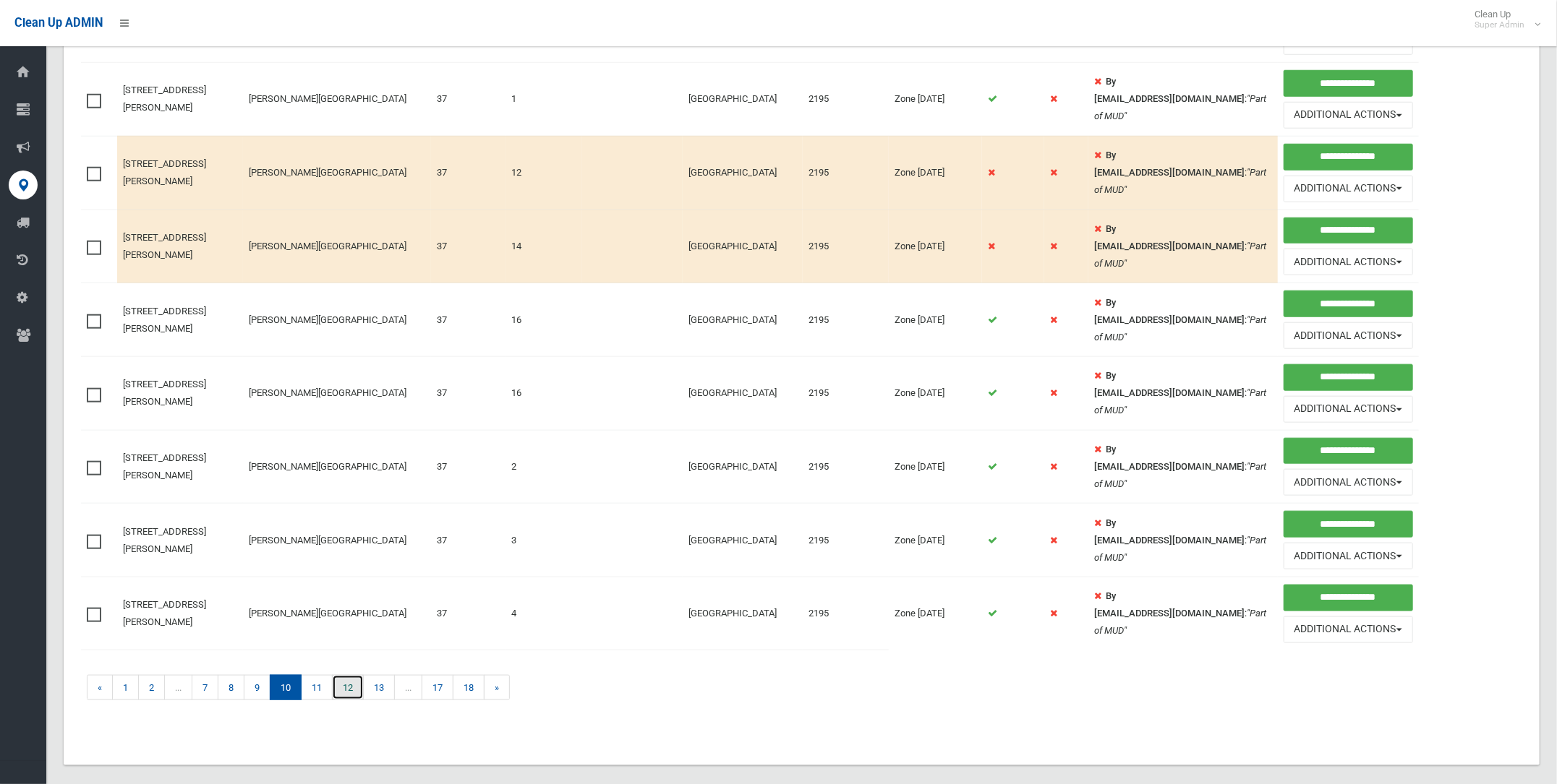
click at [356, 675] on link "12" at bounding box center [348, 688] width 32 height 25
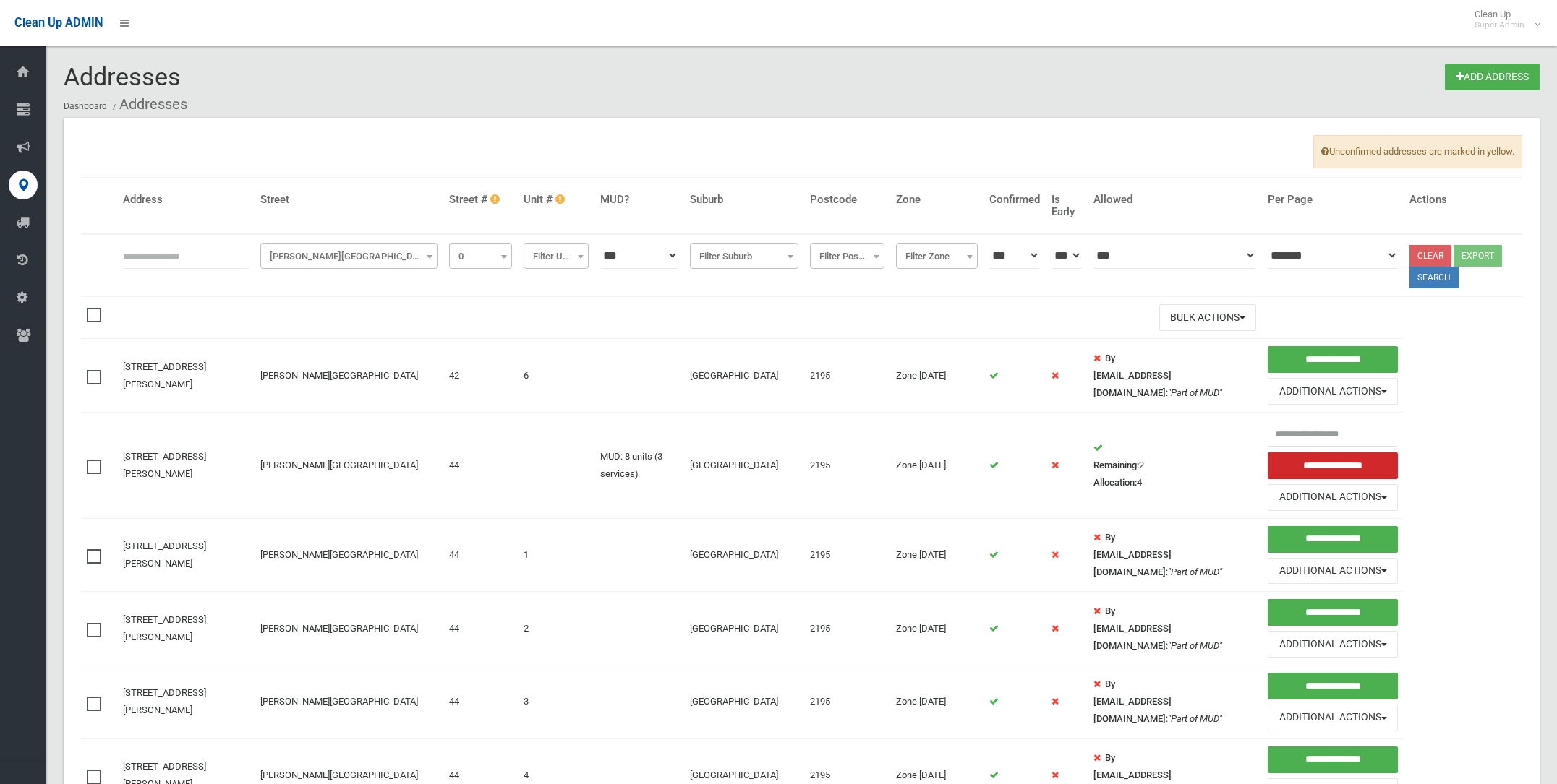
select select "*"
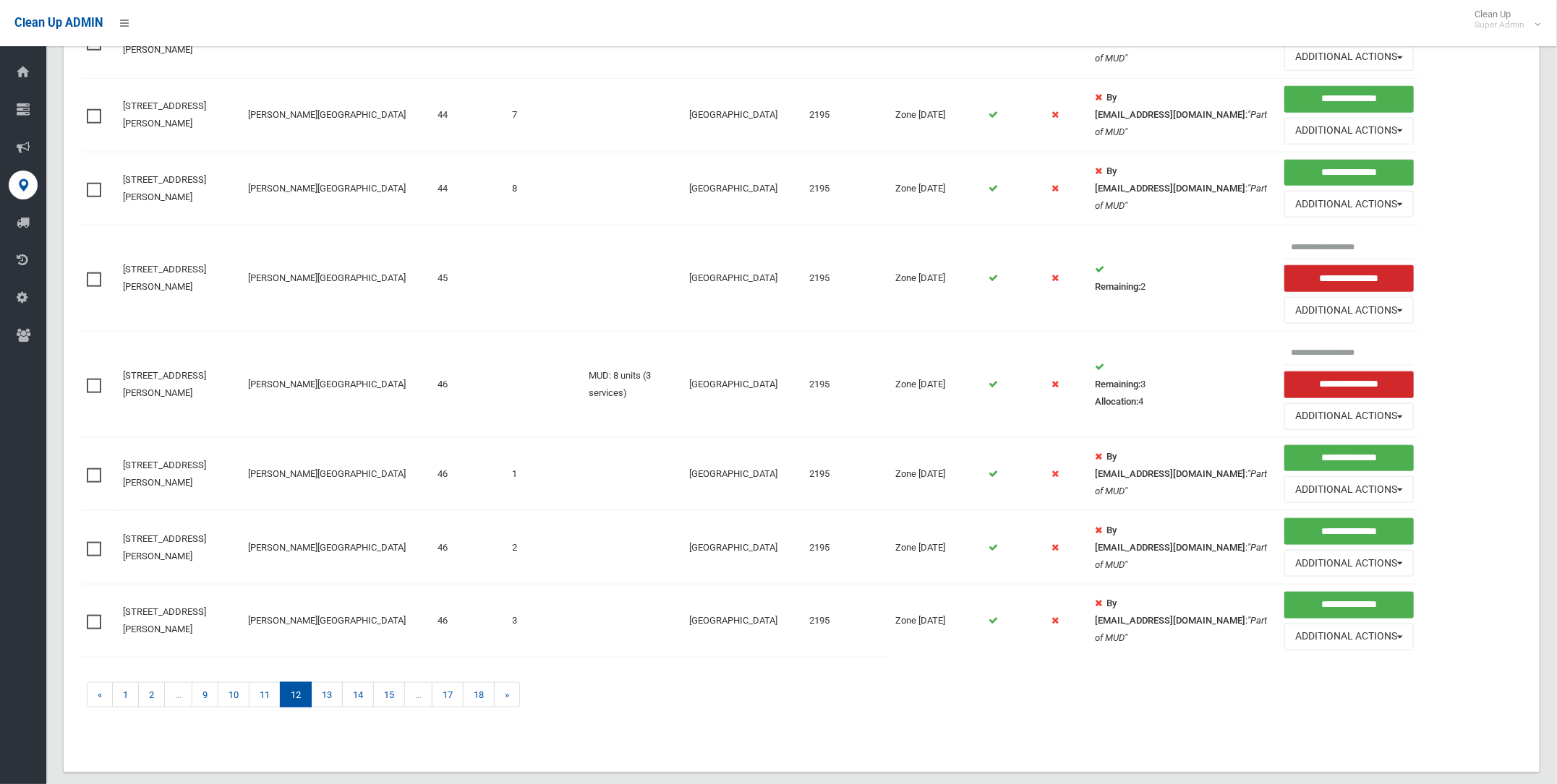
scroll to position [910, 0]
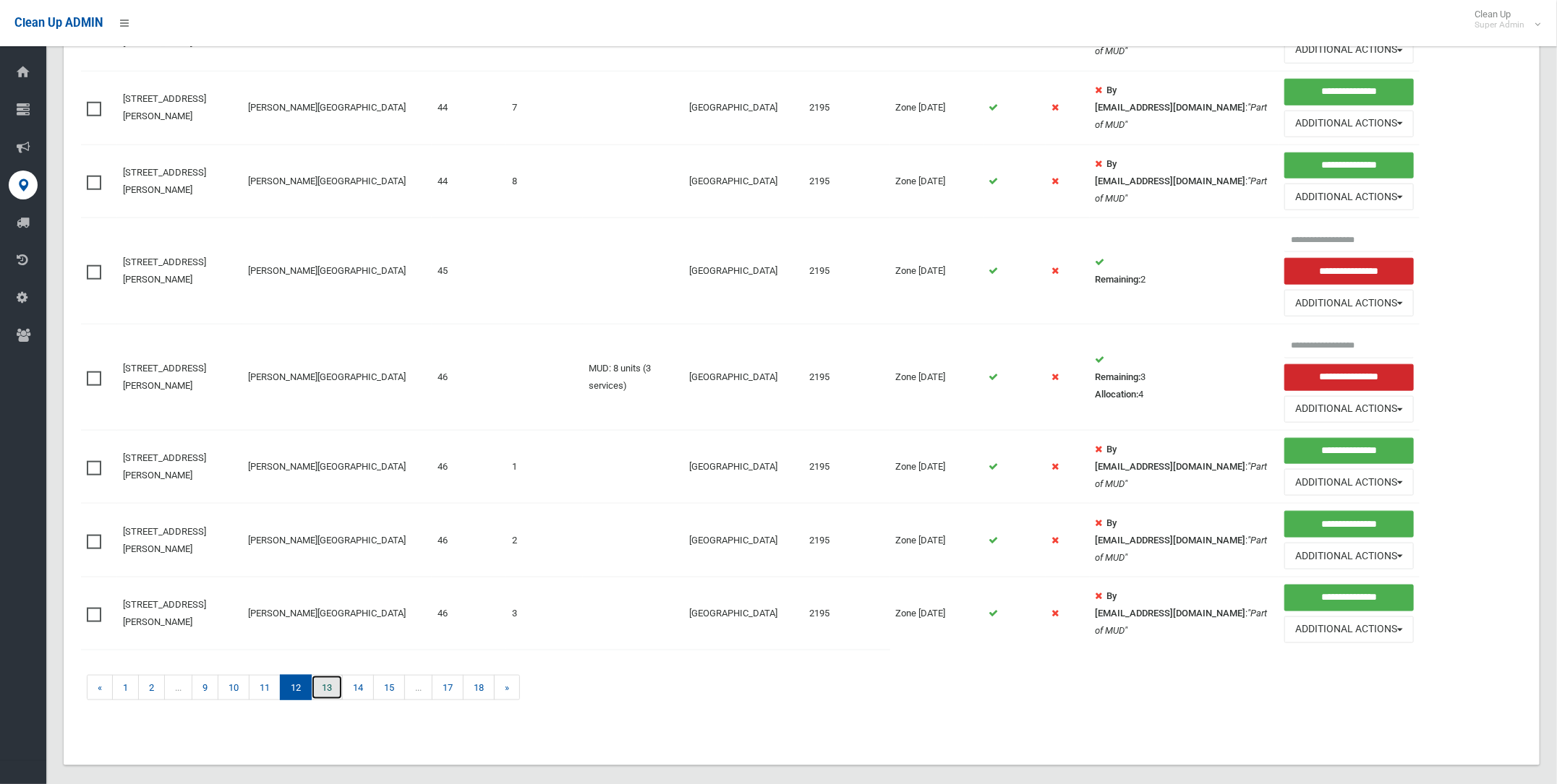
click at [330, 675] on link "13" at bounding box center [327, 688] width 32 height 25
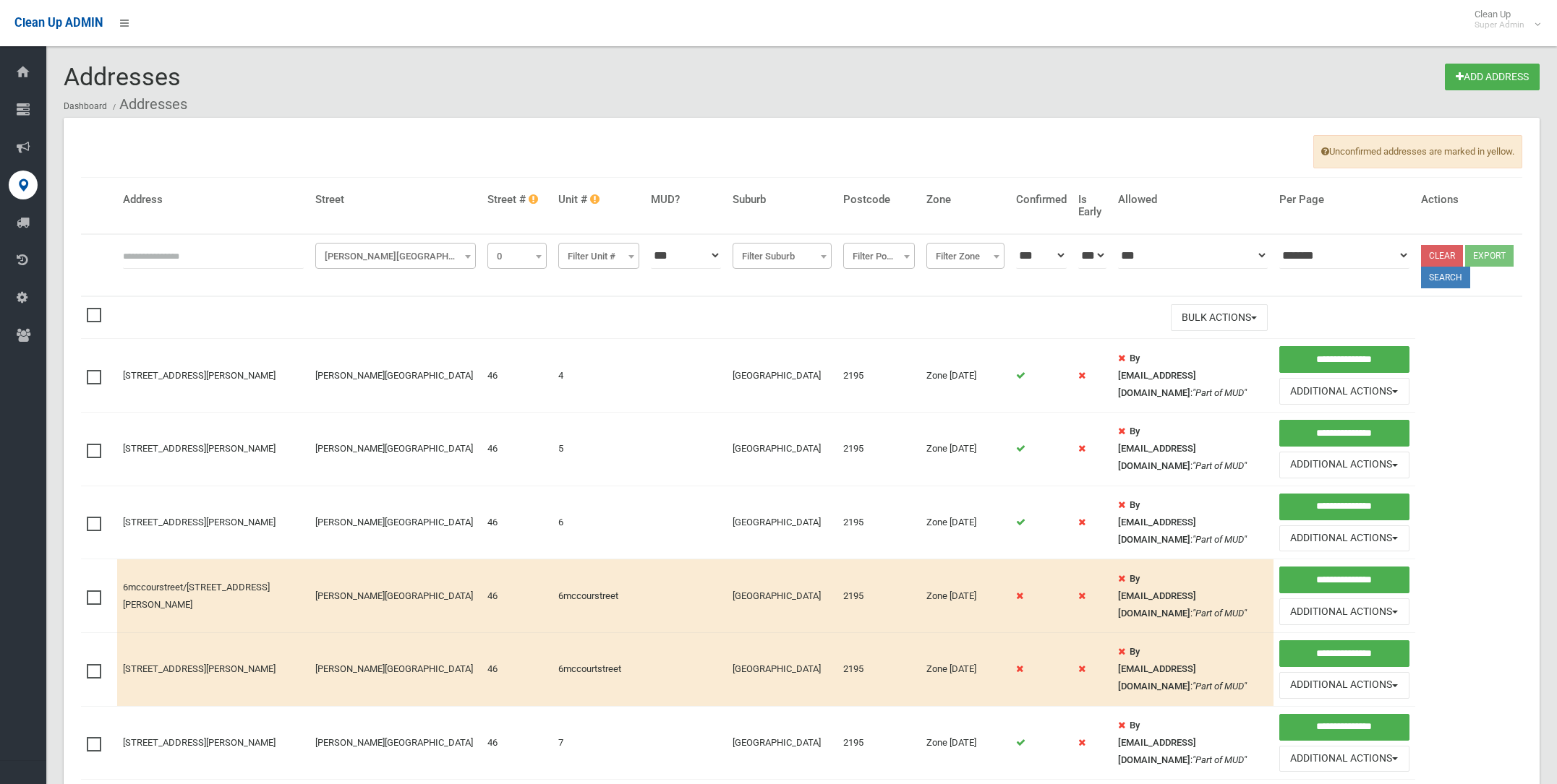
select select "*"
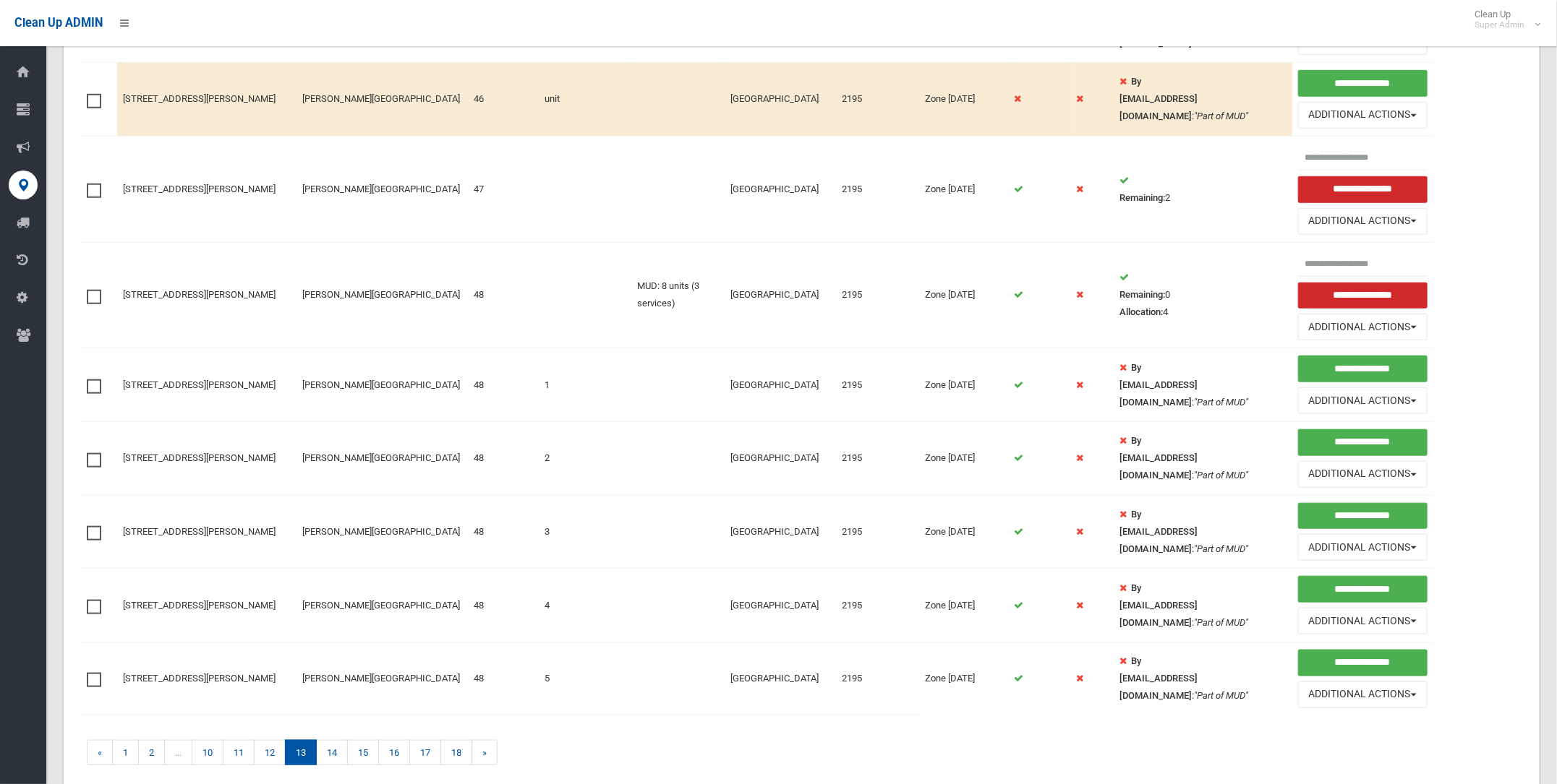
scroll to position [722, 0]
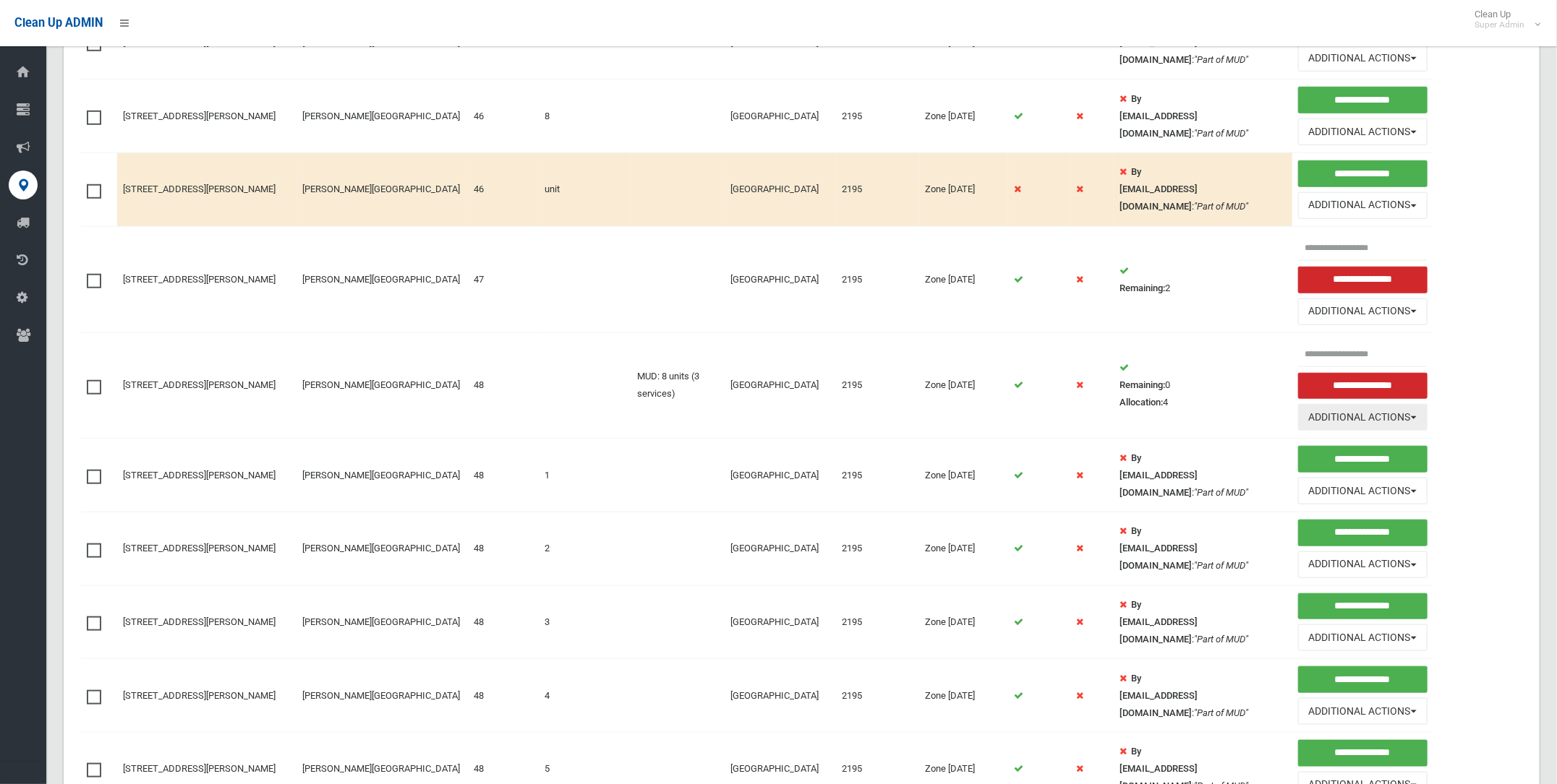
click at [1338, 404] on button "Additional Actions" at bounding box center [1362, 417] width 129 height 27
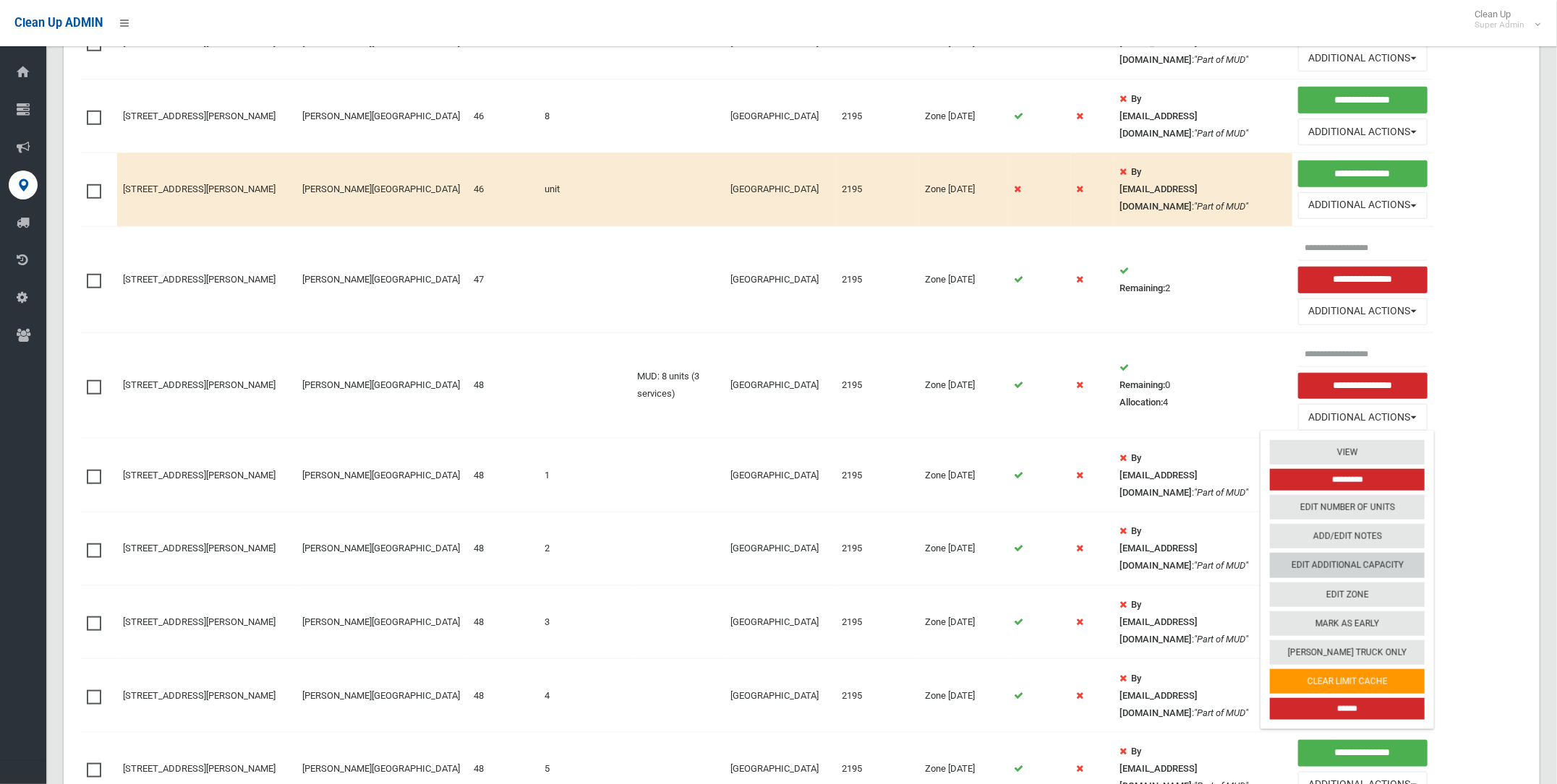
click at [1287, 554] on link "Edit Additional Capacity" at bounding box center [1347, 566] width 155 height 25
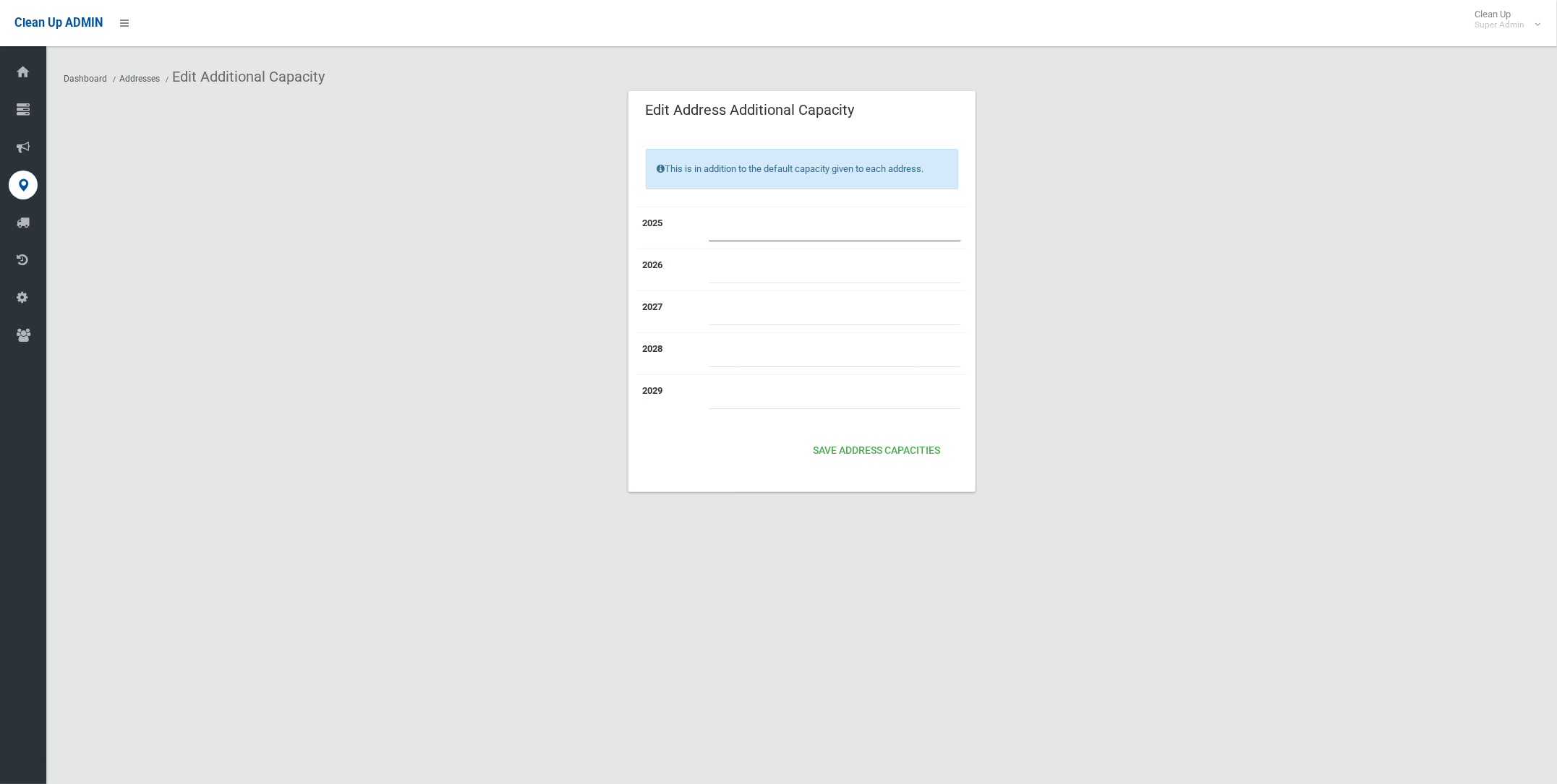
click at [954, 226] on input "*" at bounding box center [834, 228] width 252 height 27
type input "*"
click at [954, 226] on input "*" at bounding box center [834, 228] width 252 height 27
click at [865, 445] on button "Save Address capacities" at bounding box center [877, 452] width 139 height 27
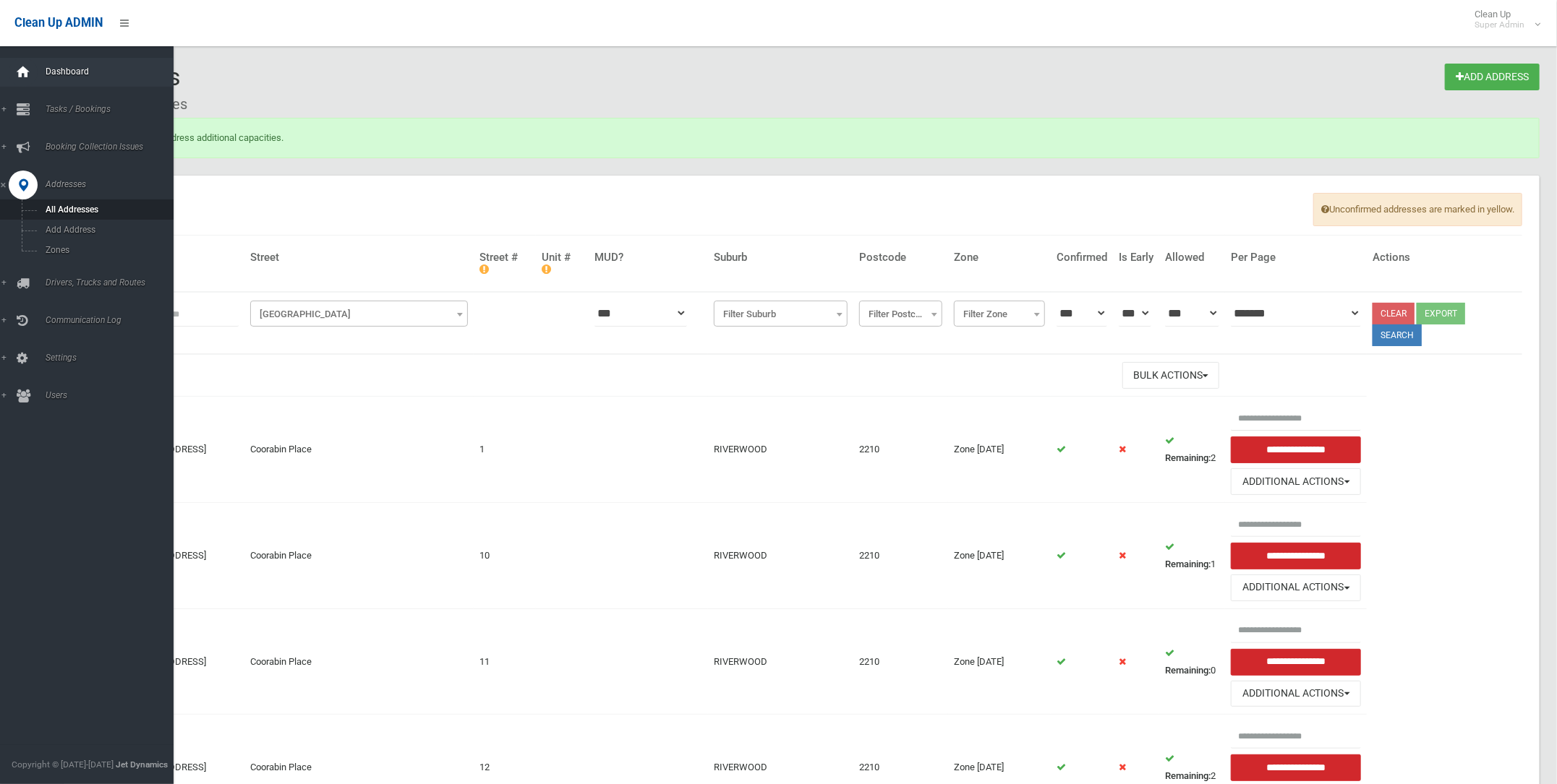
click at [21, 66] on icon at bounding box center [23, 72] width 16 height 29
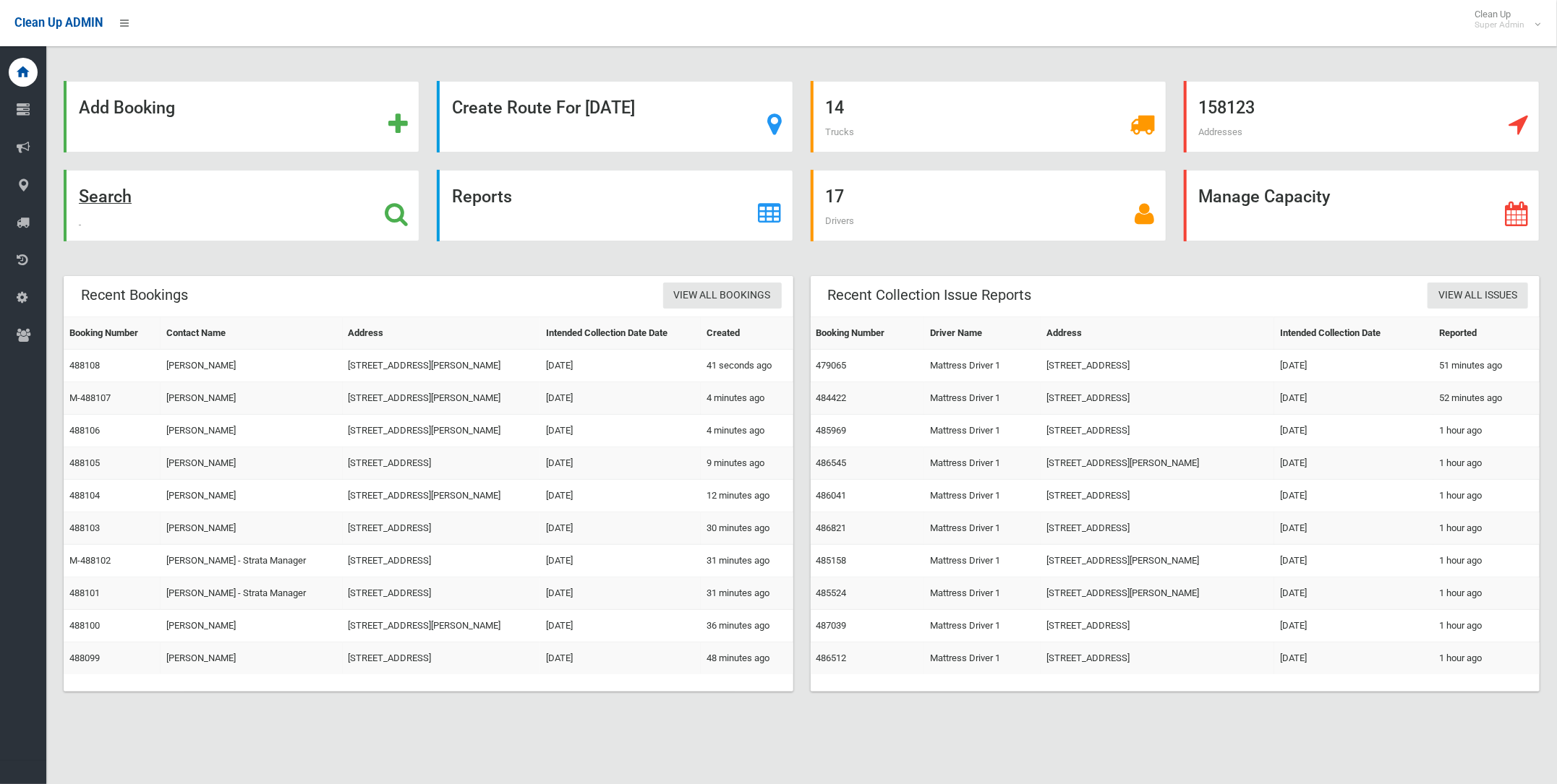
click at [98, 197] on strong "Search" at bounding box center [105, 196] width 52 height 20
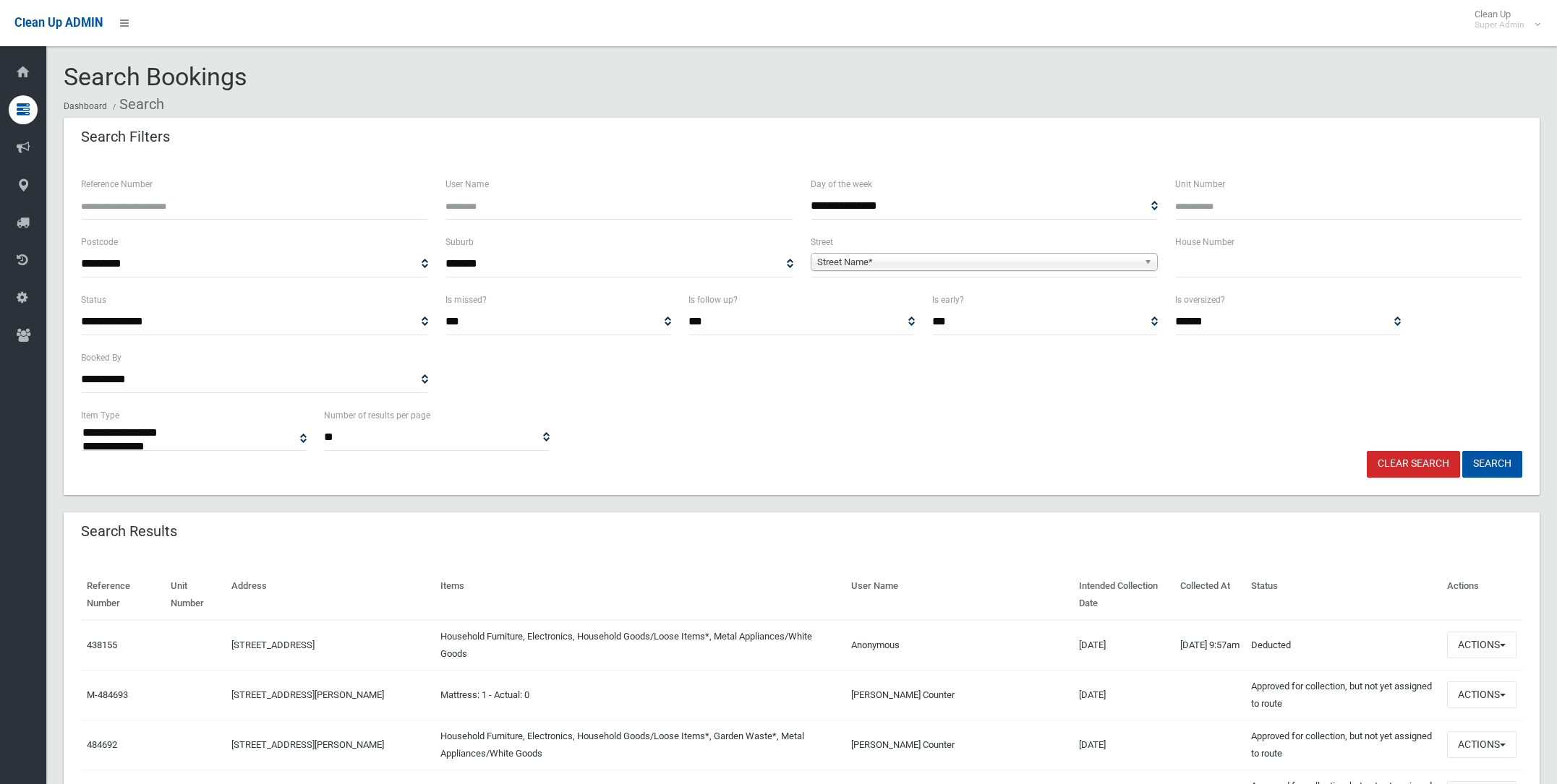
select select
click at [916, 258] on span "Street Name*" at bounding box center [977, 263] width 321 height 17
type input "*******"
click at [903, 294] on li "[PERSON_NAME][GEOGRAPHIC_DATA] ([STREET_ADDRESS])" at bounding box center [984, 302] width 340 height 18
click at [1231, 268] on input "text" at bounding box center [1348, 264] width 347 height 27
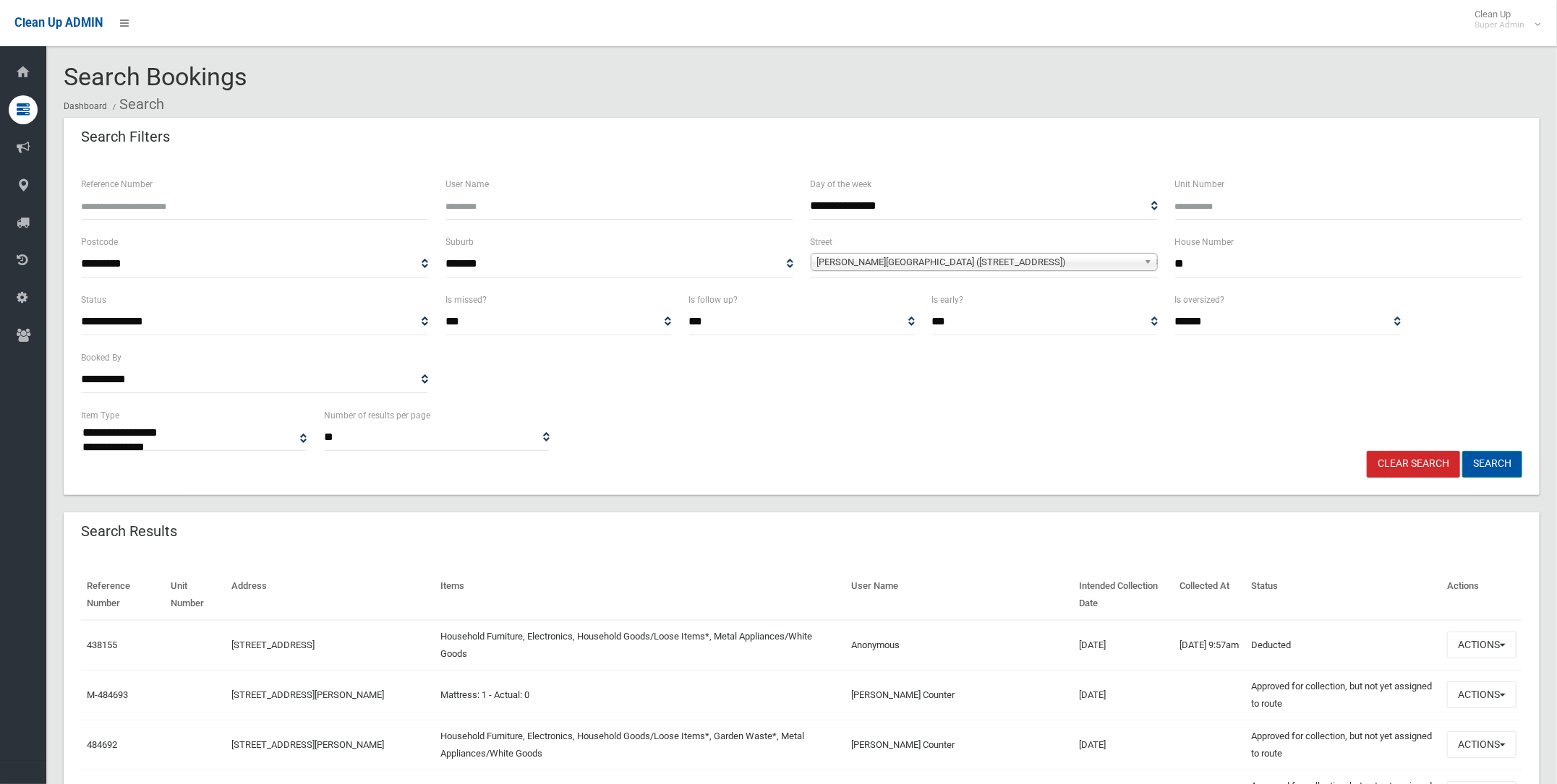
type input "**"
click at [1493, 465] on button "Search" at bounding box center [1492, 464] width 60 height 27
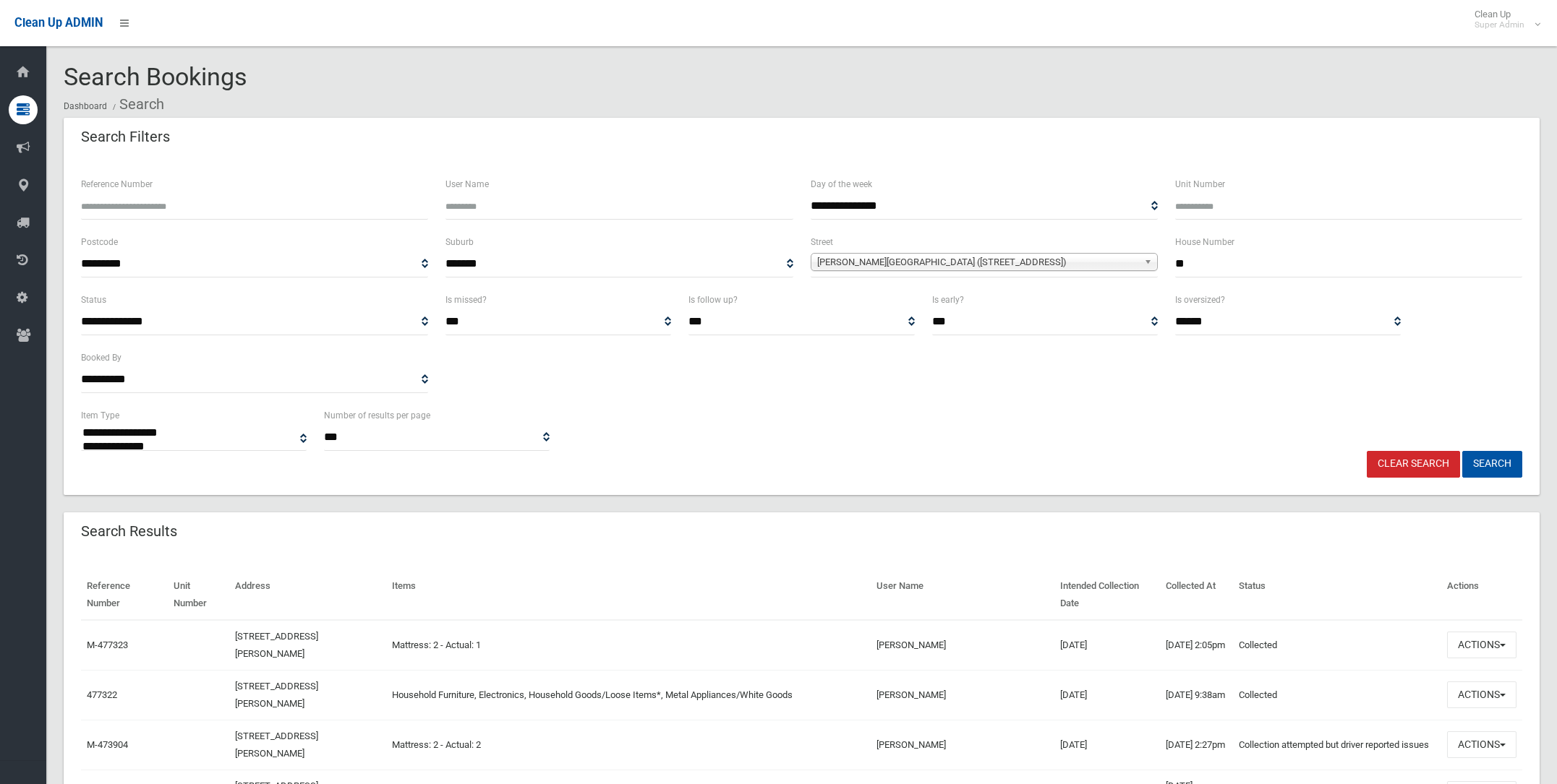
select select
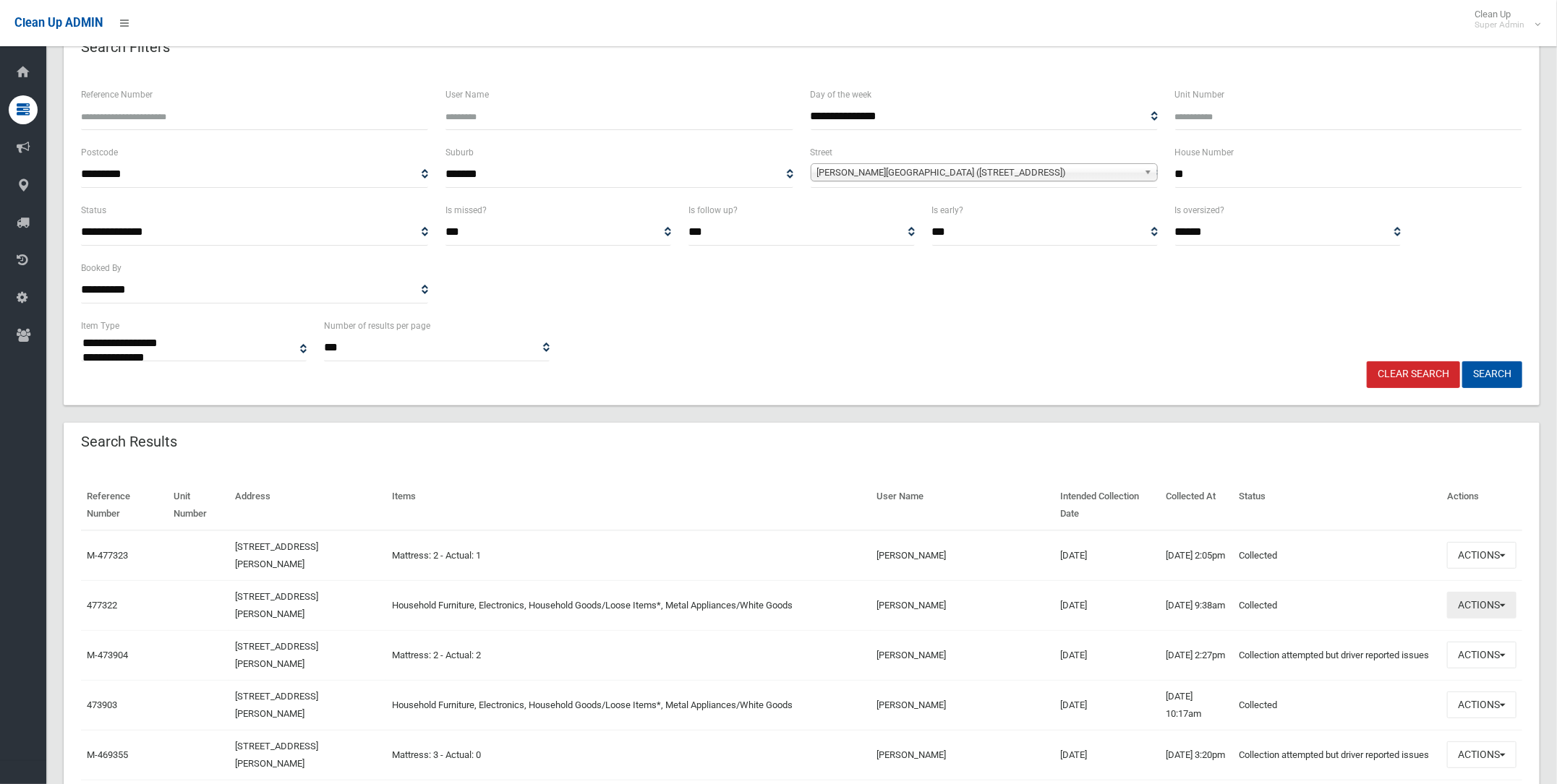
click at [1479, 596] on button "Actions" at bounding box center [1481, 605] width 69 height 27
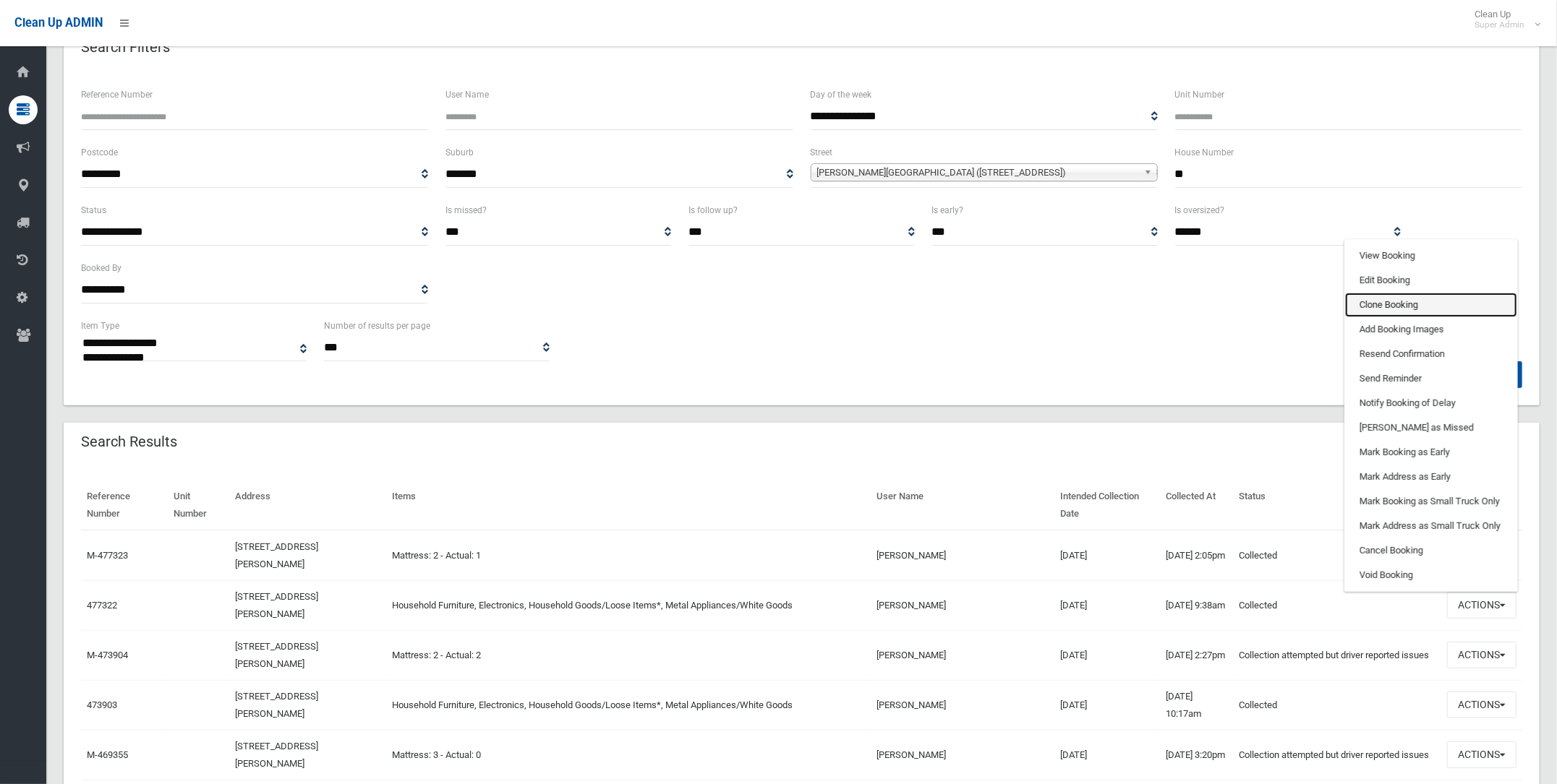
click at [1366, 299] on link "Clone Booking" at bounding box center [1431, 305] width 172 height 25
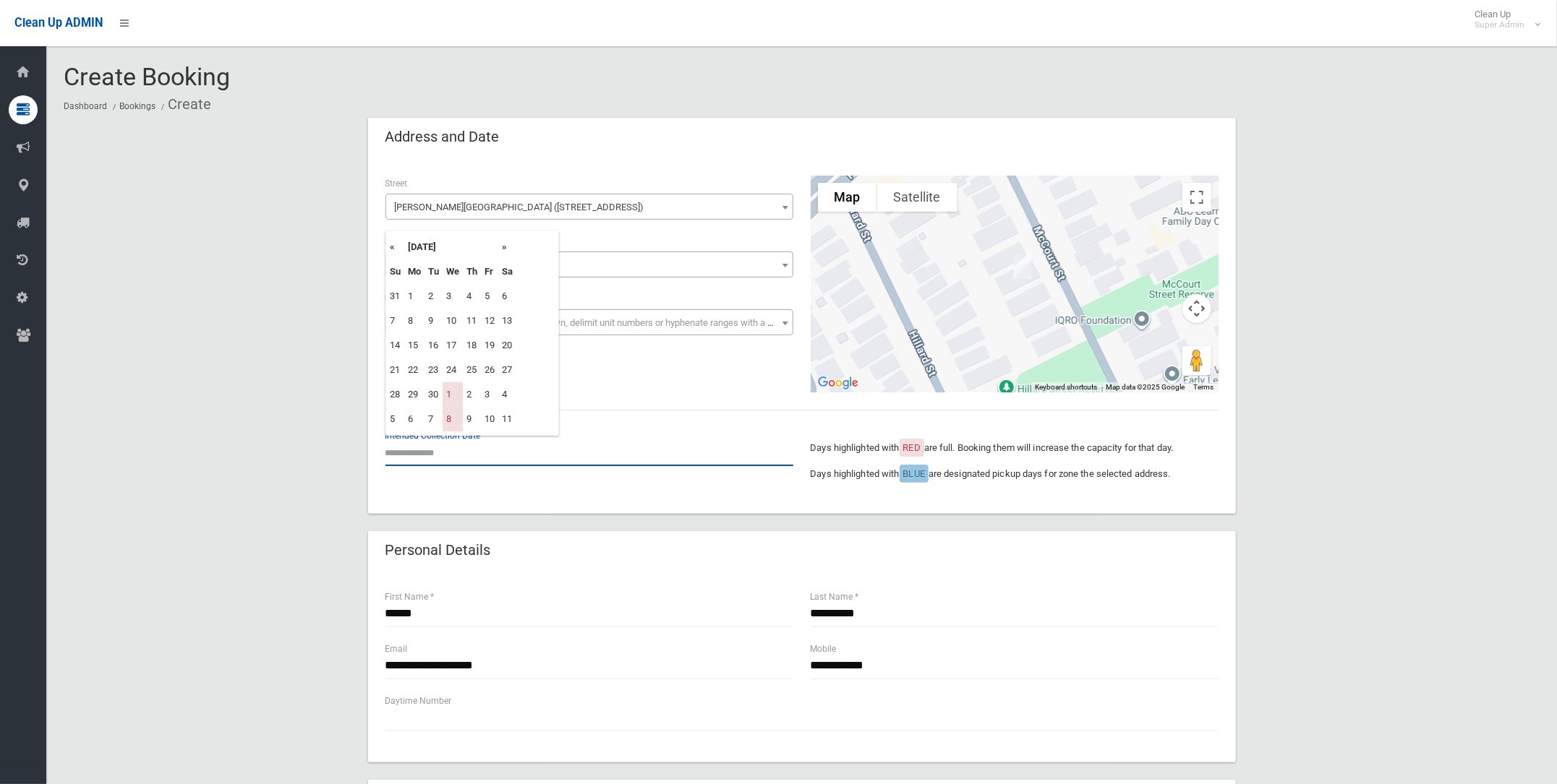
click at [416, 444] on input "text" at bounding box center [589, 453] width 408 height 27
click at [449, 390] on td "1" at bounding box center [452, 394] width 20 height 25
type input "**********"
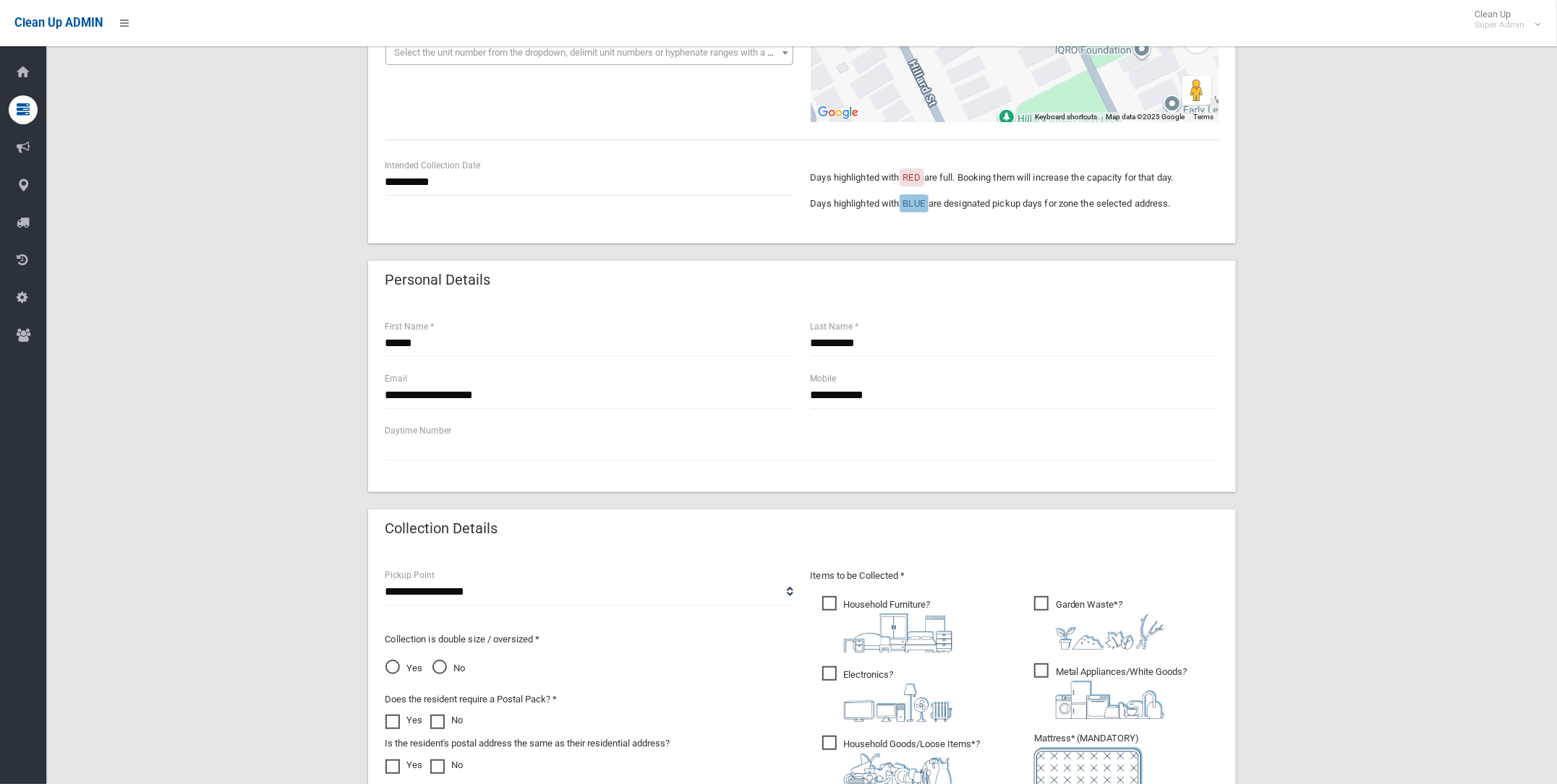
scroll to position [451, 0]
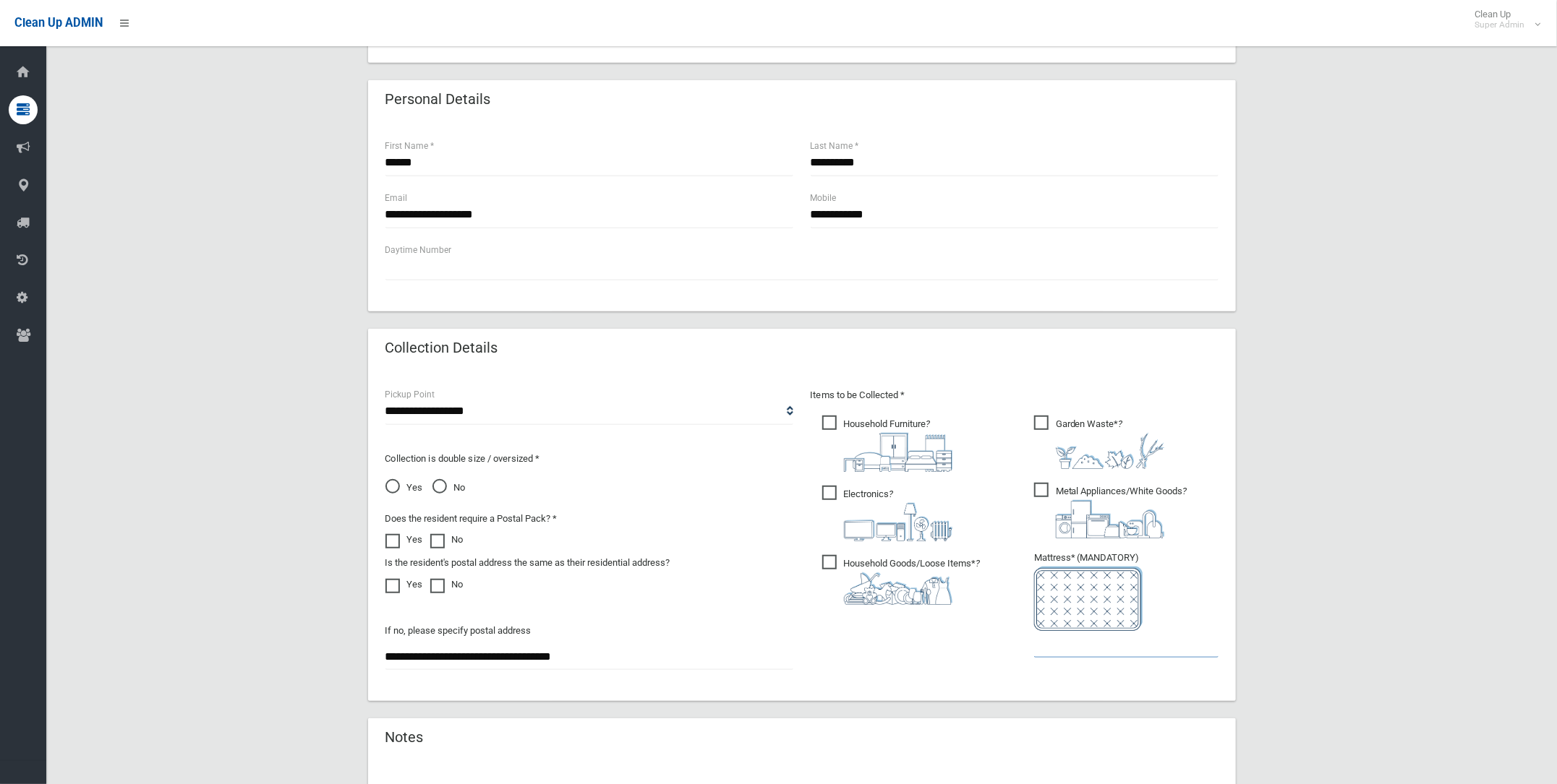
click at [1049, 635] on input "text" at bounding box center [1126, 644] width 184 height 27
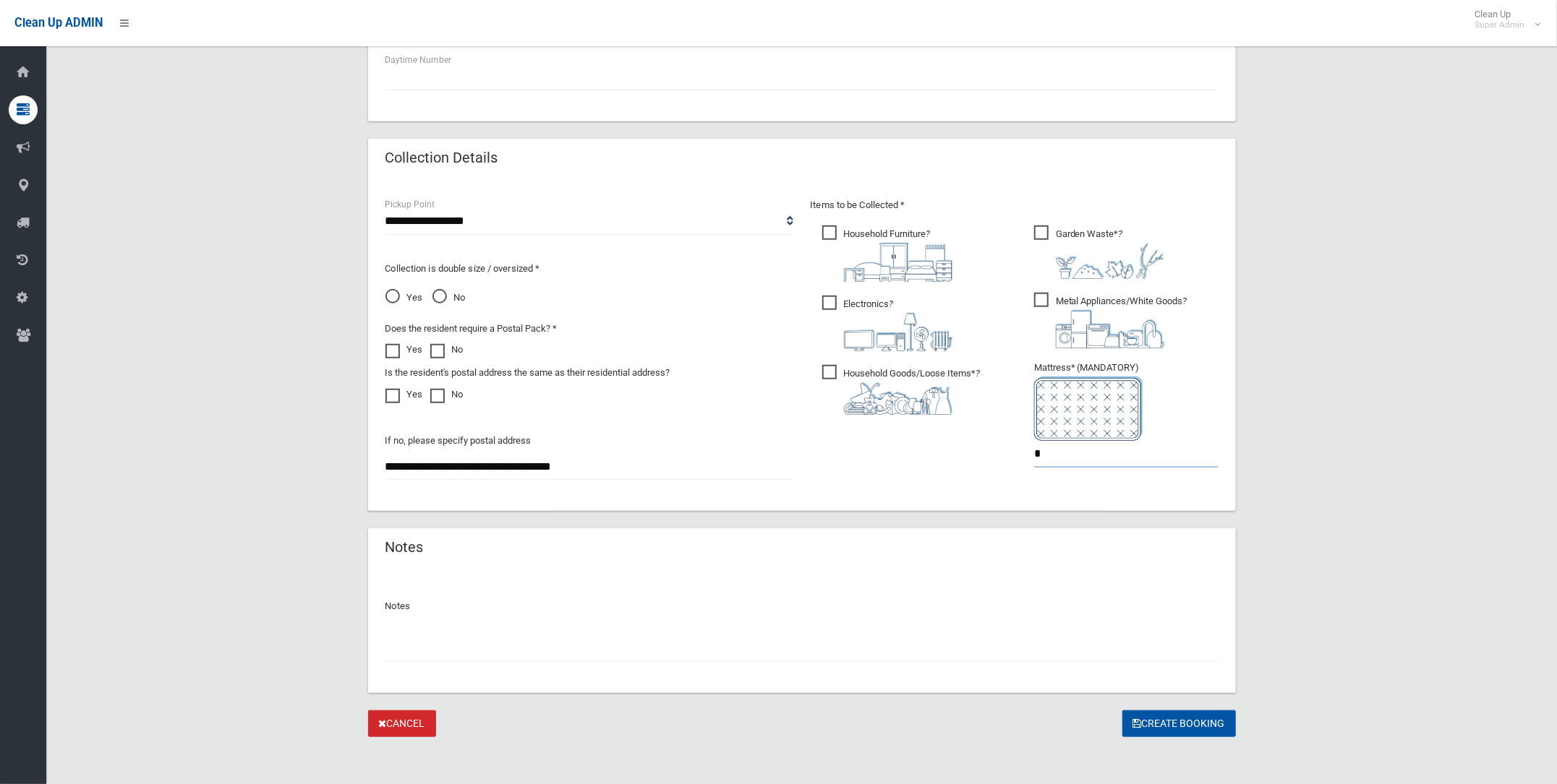
scroll to position [644, 0]
type input "*"
click at [423, 644] on input "text" at bounding box center [801, 645] width 833 height 27
type input "**********"
click at [1161, 715] on button "Create Booking" at bounding box center [1178, 721] width 114 height 27
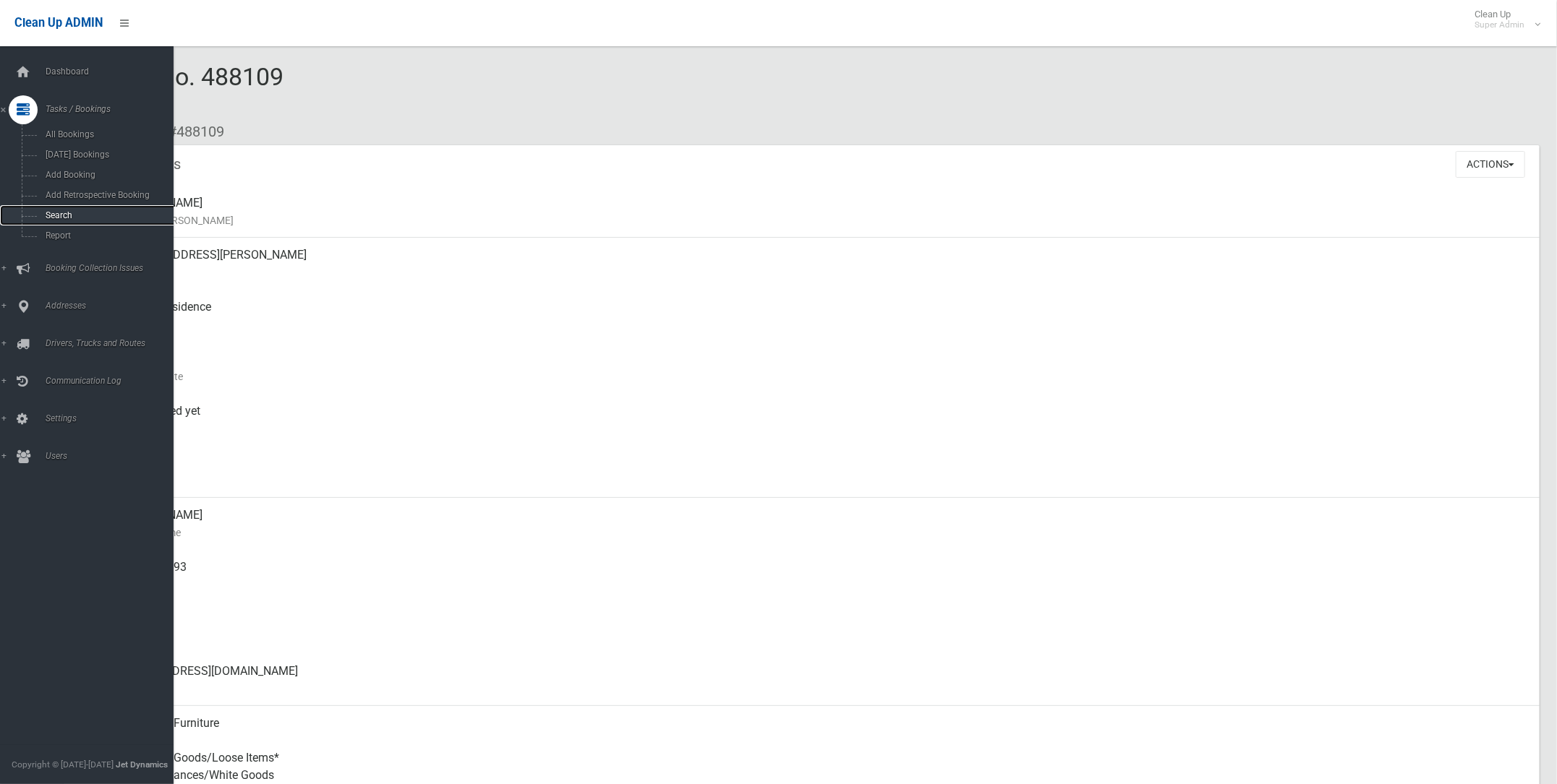
click at [65, 215] on span "Search" at bounding box center [108, 215] width 133 height 10
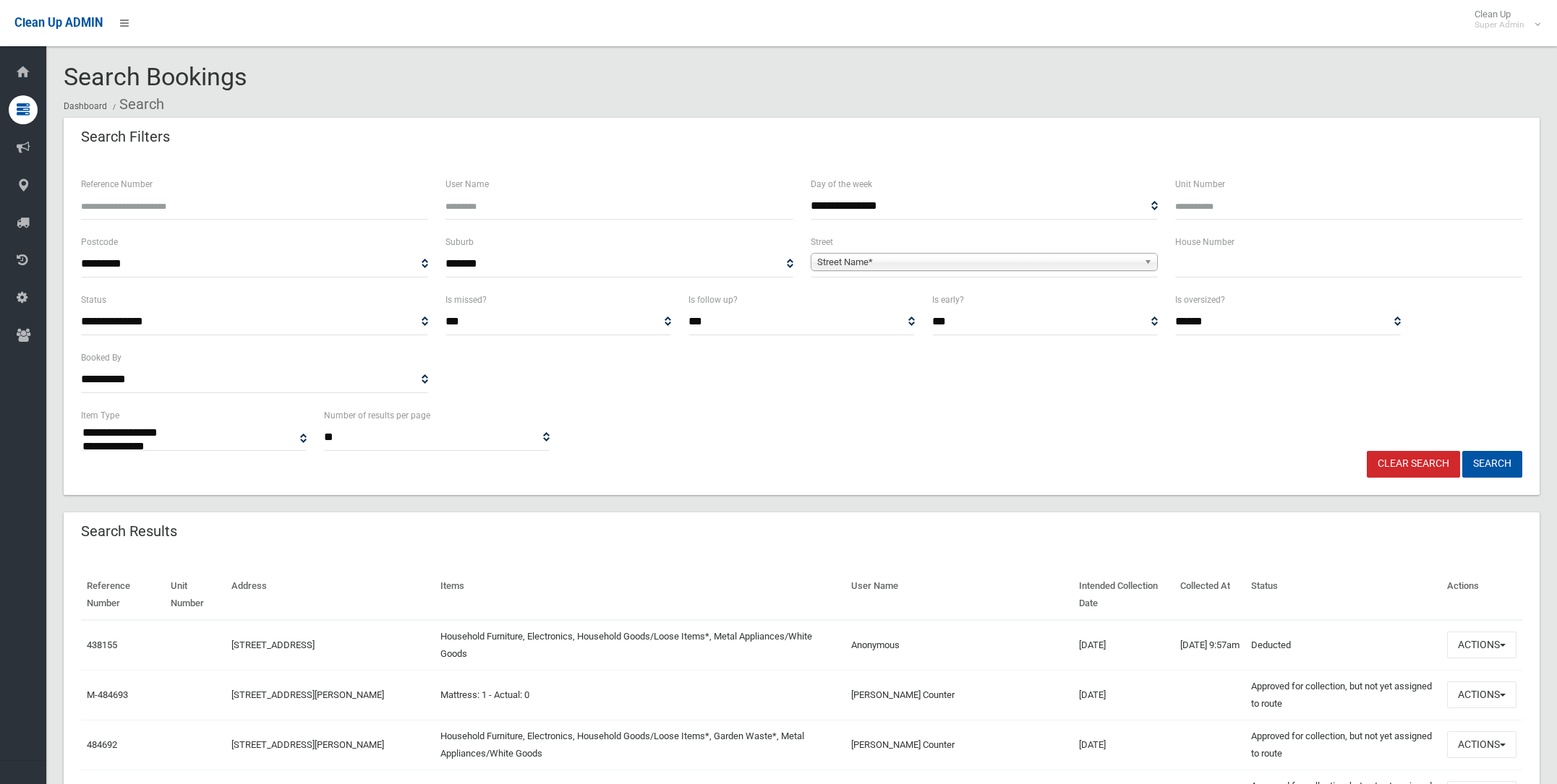
select select
